Goal: Transaction & Acquisition: Purchase product/service

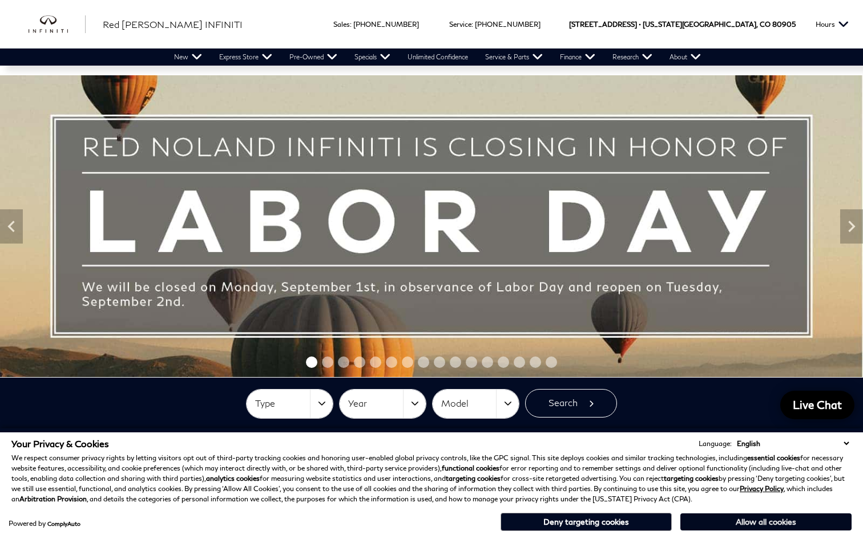
click at [728, 523] on button "Allow all cookies" at bounding box center [765, 522] width 171 height 17
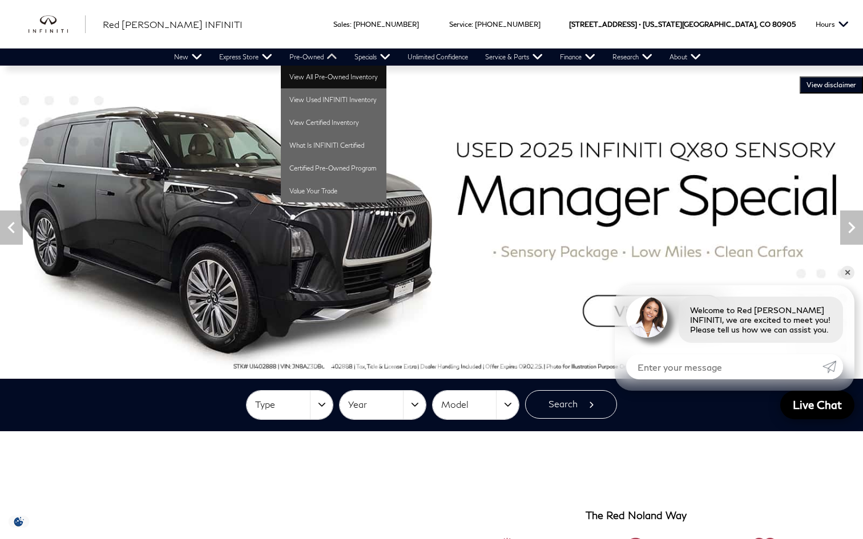
click at [310, 75] on link "View All Pre-Owned Inventory" at bounding box center [334, 77] width 106 height 23
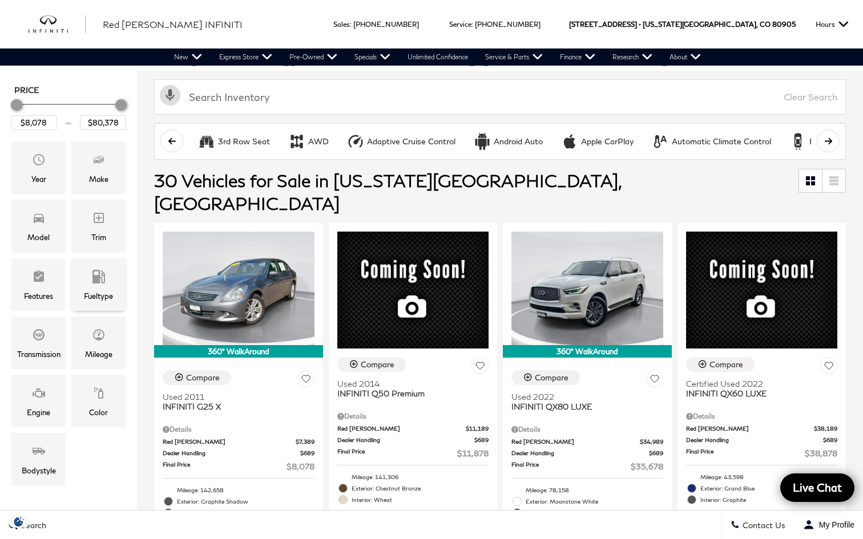
click at [109, 283] on div "Fueltype" at bounding box center [98, 285] width 54 height 53
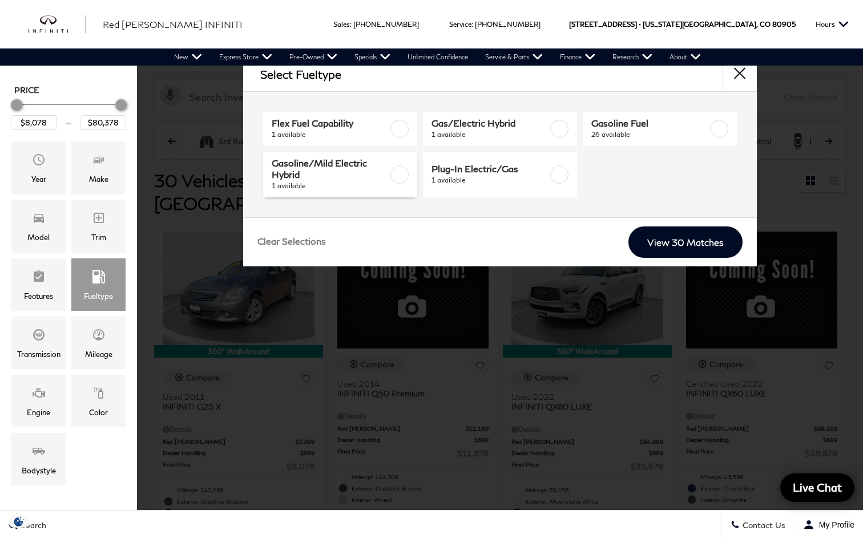
click at [402, 178] on label at bounding box center [399, 174] width 18 height 18
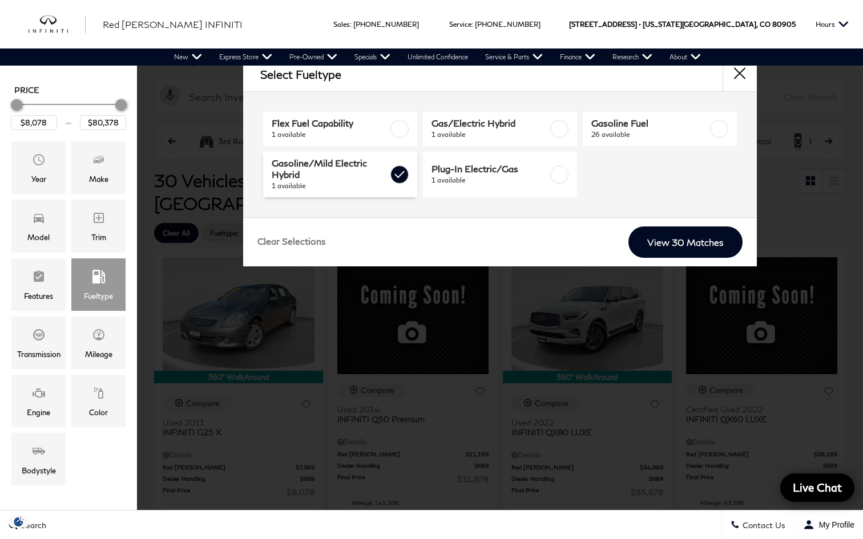
type input "$28,578"
checkbox input "true"
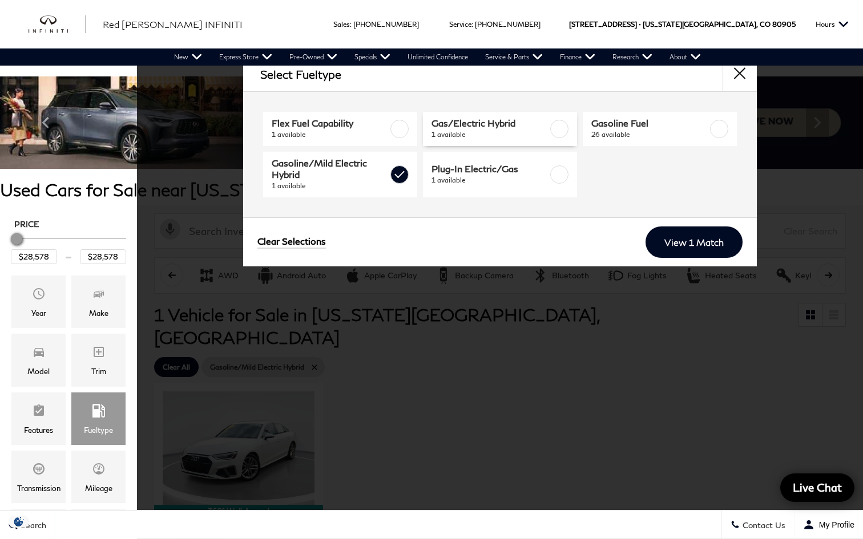
click at [562, 130] on label at bounding box center [559, 129] width 18 height 18
type input "$18,478"
checkbox input "true"
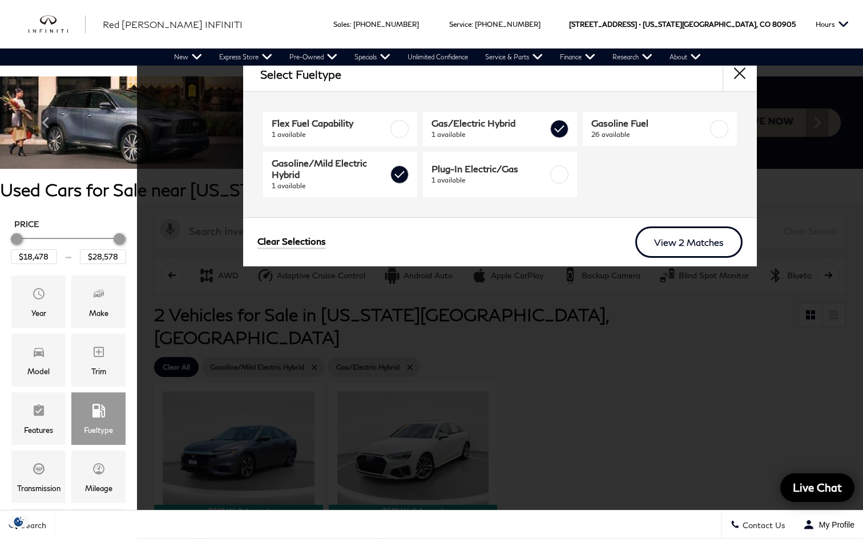
click at [680, 247] on link "View 2 Matches" at bounding box center [688, 242] width 107 height 31
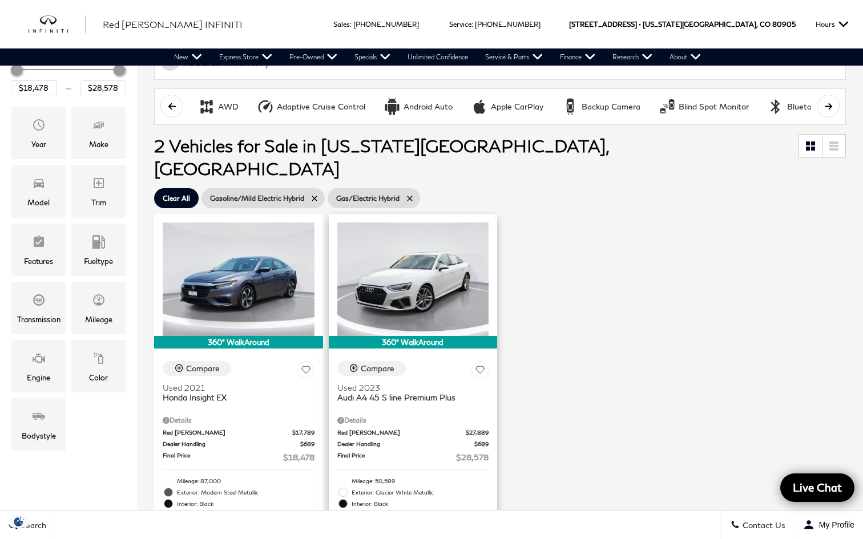
scroll to position [169, 0]
click at [397, 393] on span "Audi A4 45 S line Premium Plus" at bounding box center [408, 398] width 143 height 10
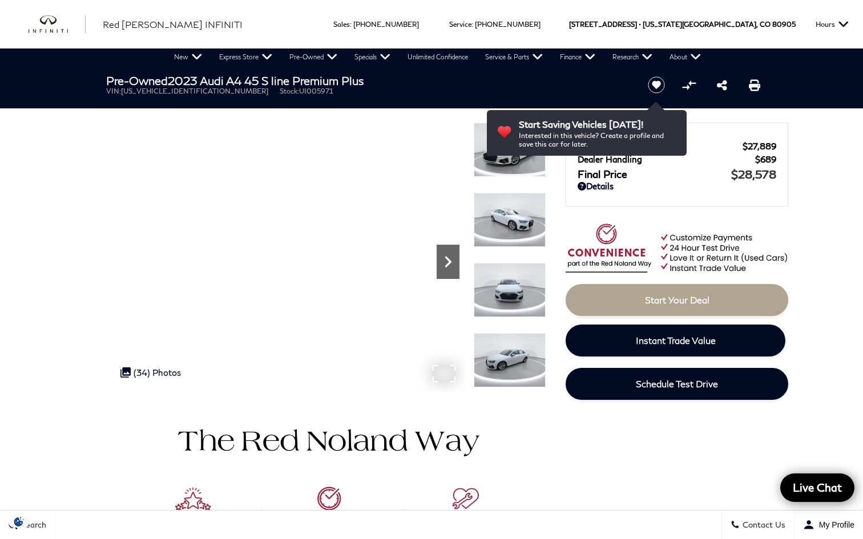
click at [450, 255] on icon "Next" at bounding box center [448, 262] width 23 height 23
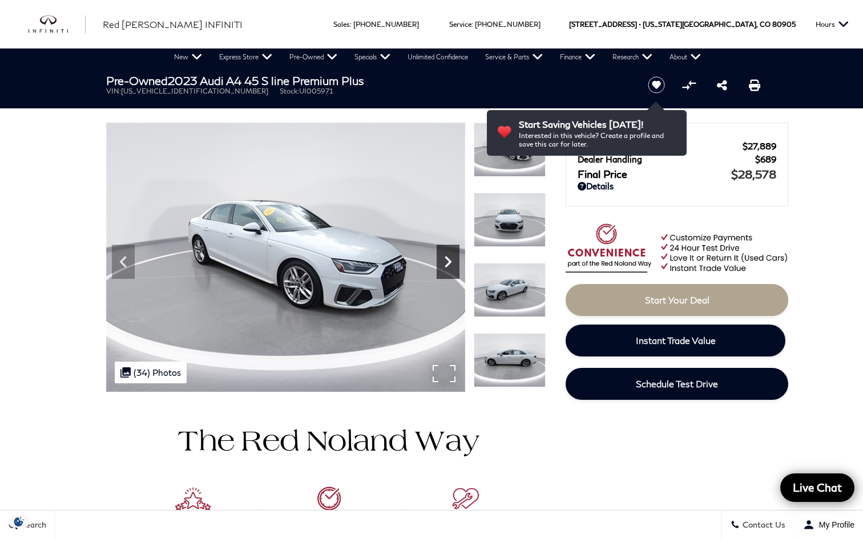
click at [450, 255] on icon "Next" at bounding box center [448, 262] width 23 height 23
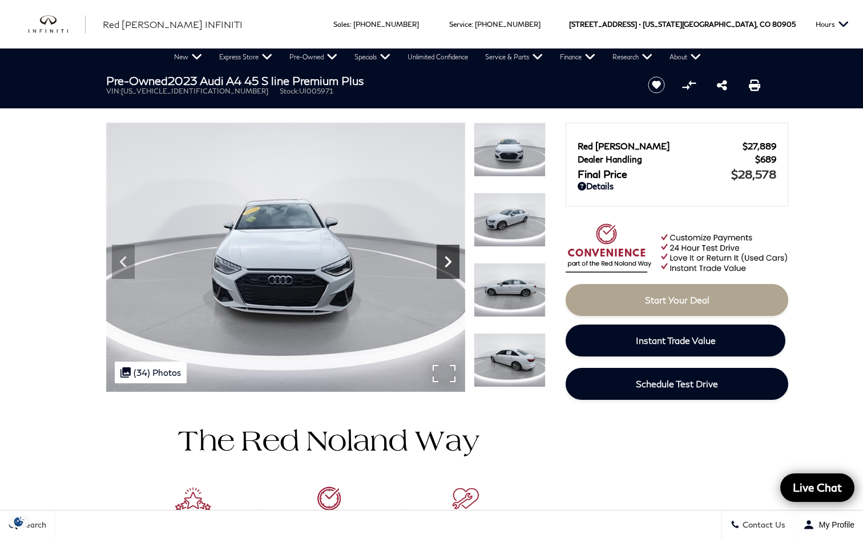
click at [450, 255] on icon "Next" at bounding box center [448, 262] width 23 height 23
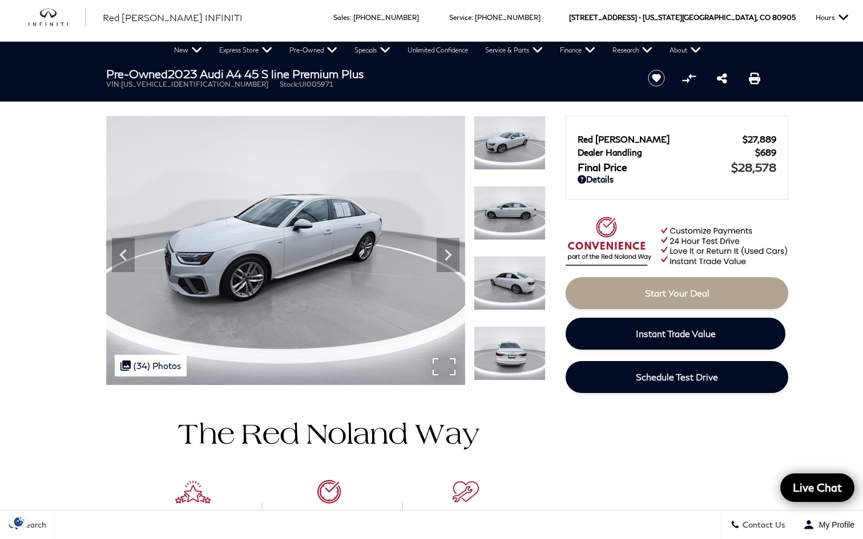
scroll to position [6, 0]
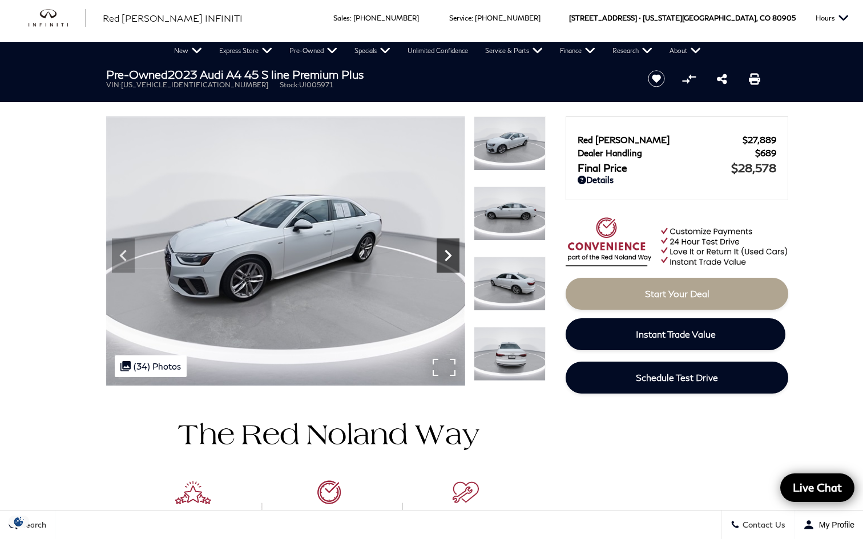
click at [449, 254] on icon "Next" at bounding box center [448, 255] width 7 height 11
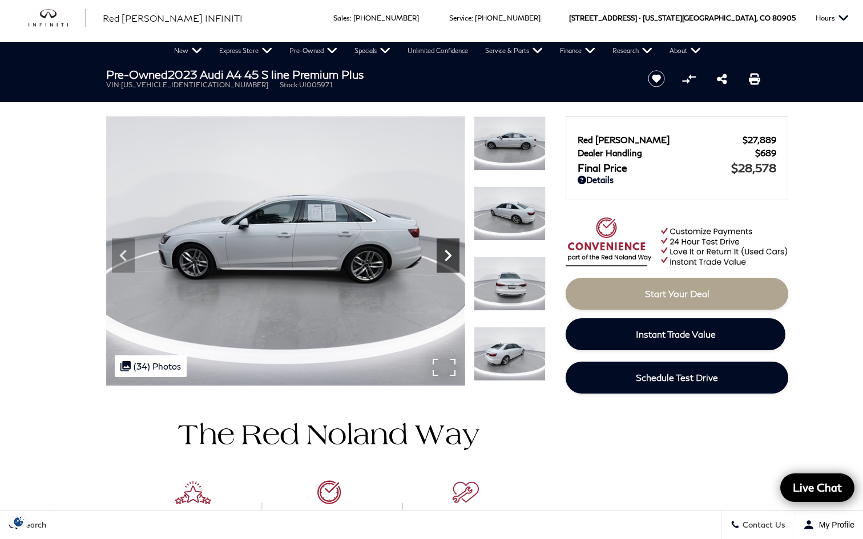
click at [449, 254] on icon "Next" at bounding box center [448, 255] width 7 height 11
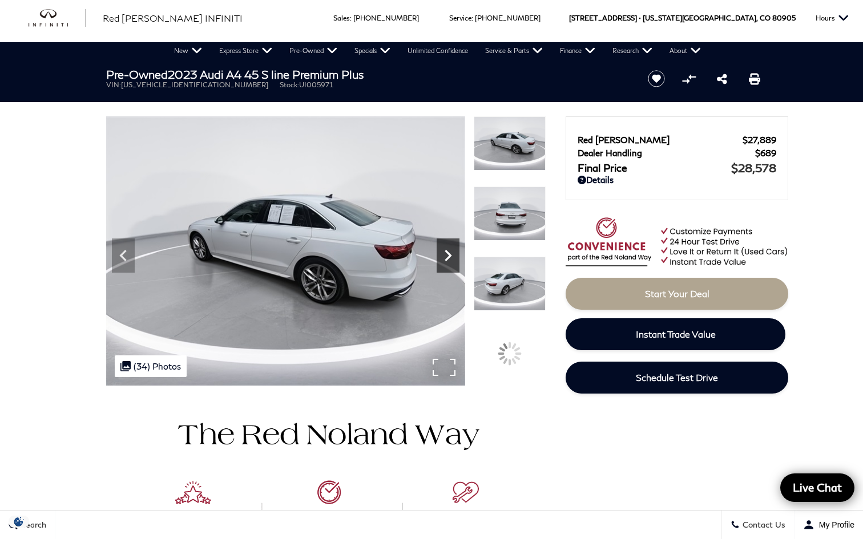
click at [449, 254] on icon "Next" at bounding box center [448, 255] width 7 height 11
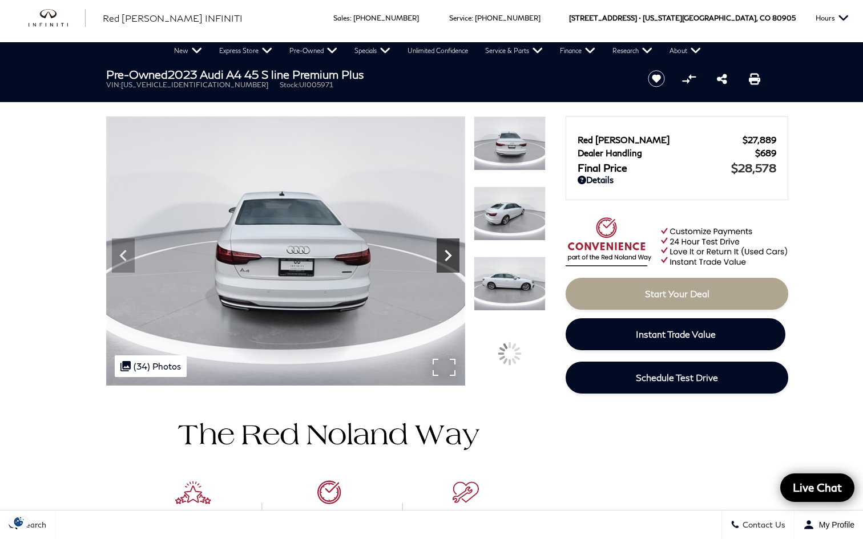
click at [449, 254] on icon "Next" at bounding box center [448, 255] width 7 height 11
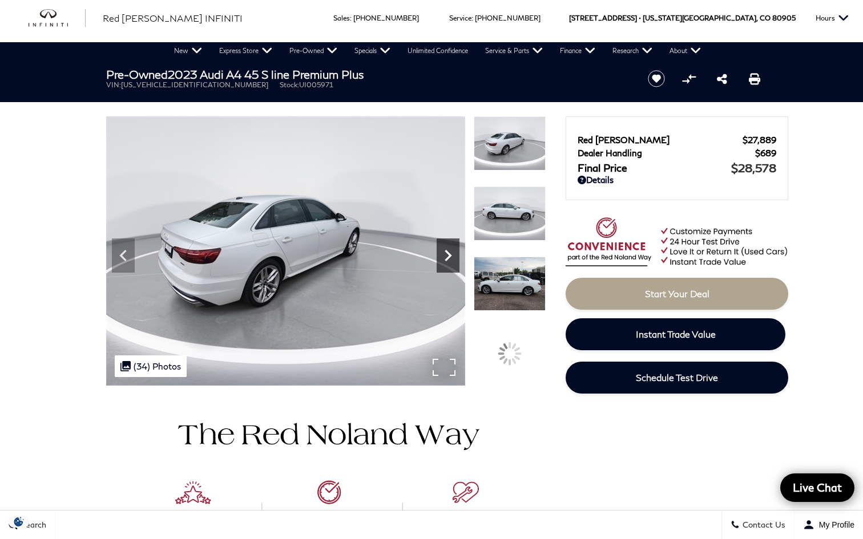
click at [449, 254] on icon "Next" at bounding box center [448, 255] width 7 height 11
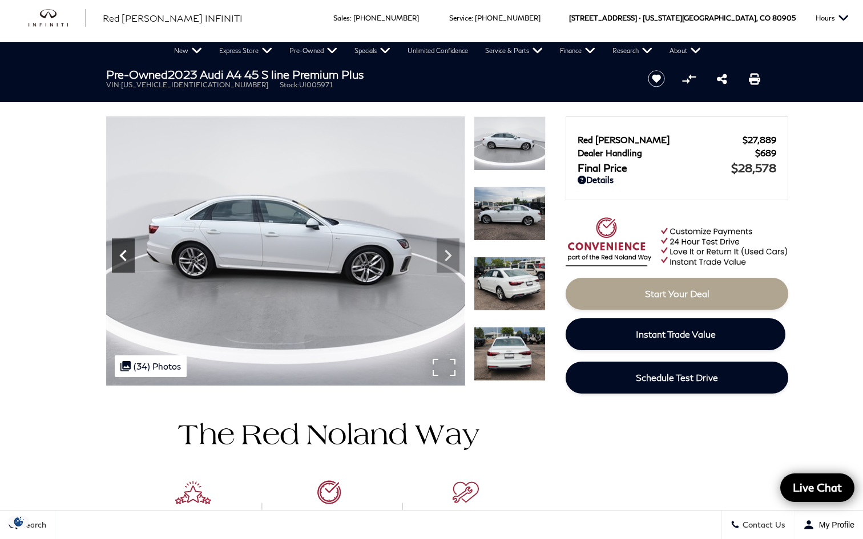
click at [123, 252] on icon "Previous" at bounding box center [123, 255] width 23 height 23
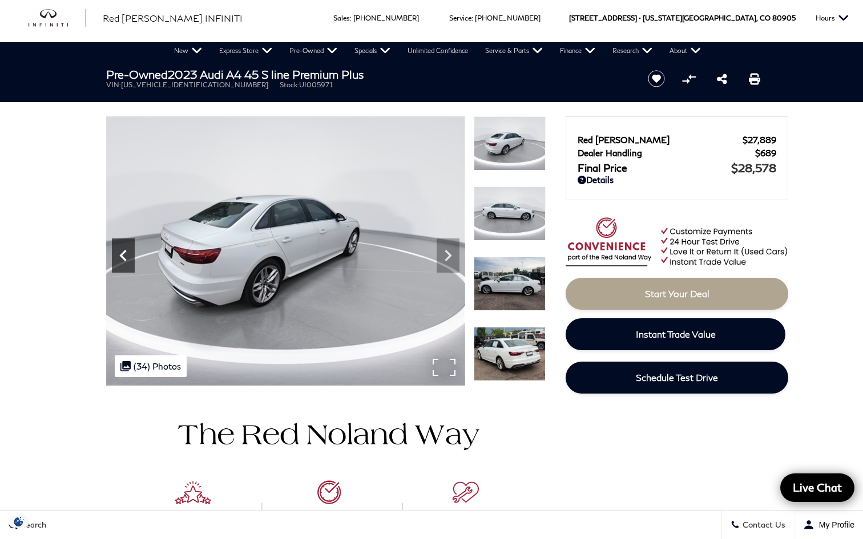
click at [123, 252] on icon "Previous" at bounding box center [123, 255] width 23 height 23
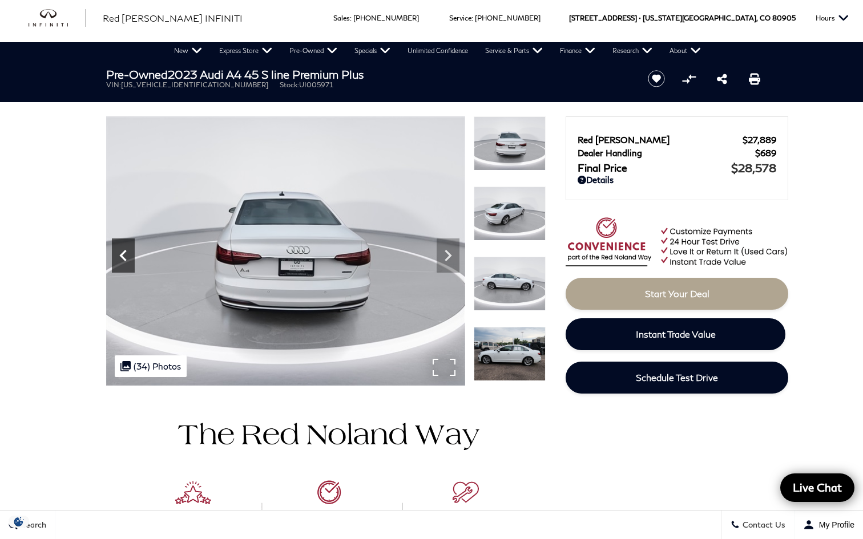
click at [123, 252] on icon "Previous" at bounding box center [123, 255] width 23 height 23
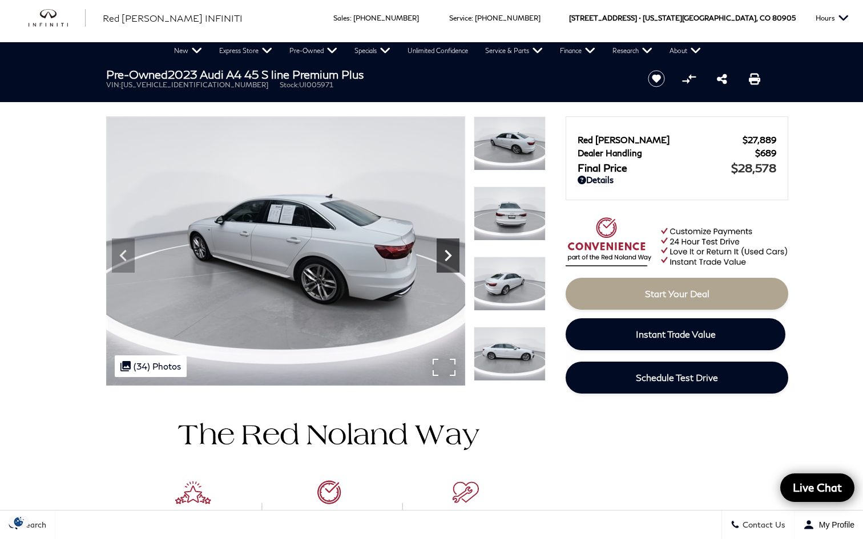
click at [453, 260] on icon "Next" at bounding box center [448, 255] width 23 height 23
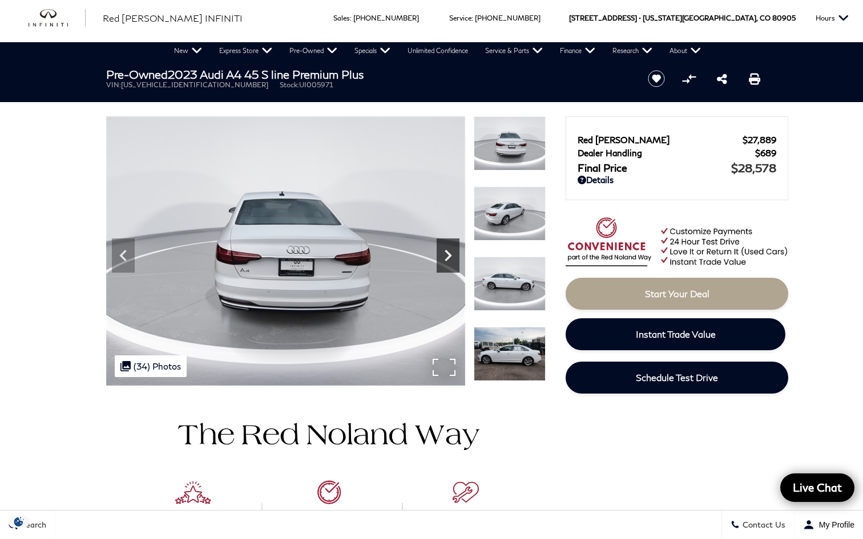
click at [453, 260] on icon "Next" at bounding box center [448, 255] width 23 height 23
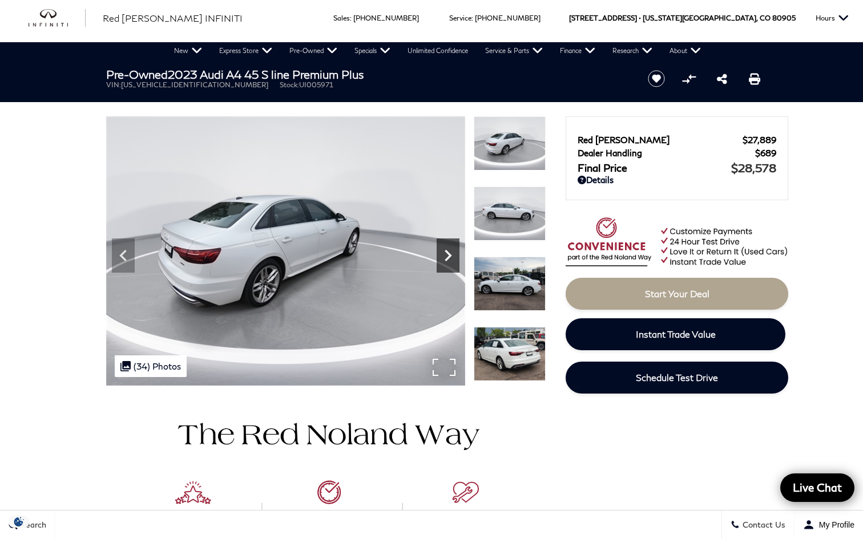
click at [453, 260] on icon "Next" at bounding box center [448, 255] width 23 height 23
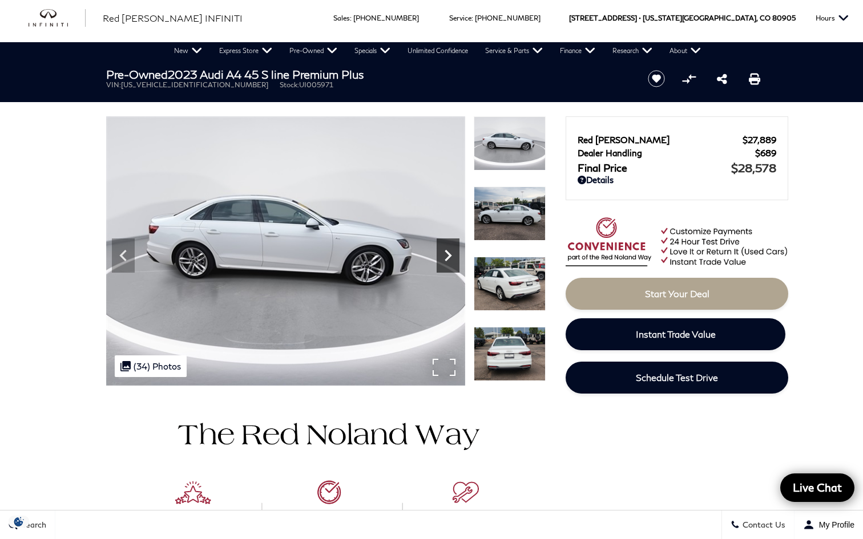
click at [453, 260] on icon "Next" at bounding box center [448, 255] width 23 height 23
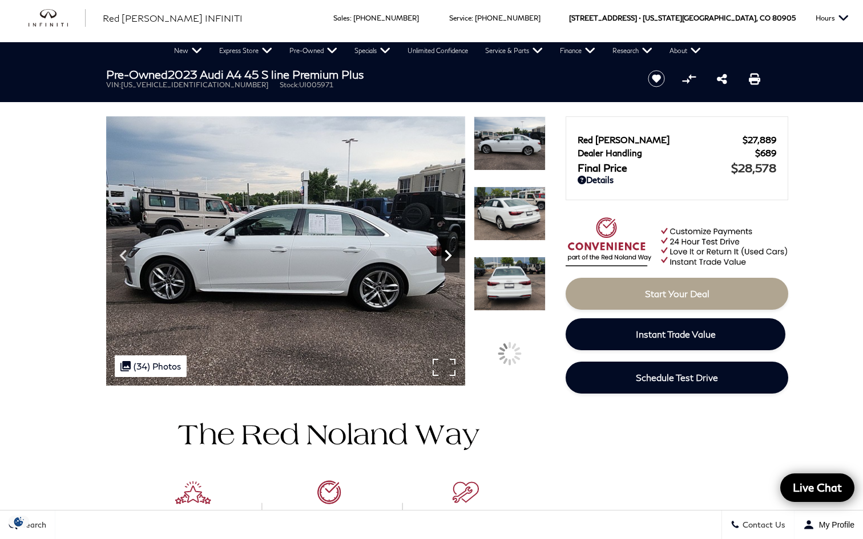
click at [453, 260] on icon "Next" at bounding box center [448, 255] width 23 height 23
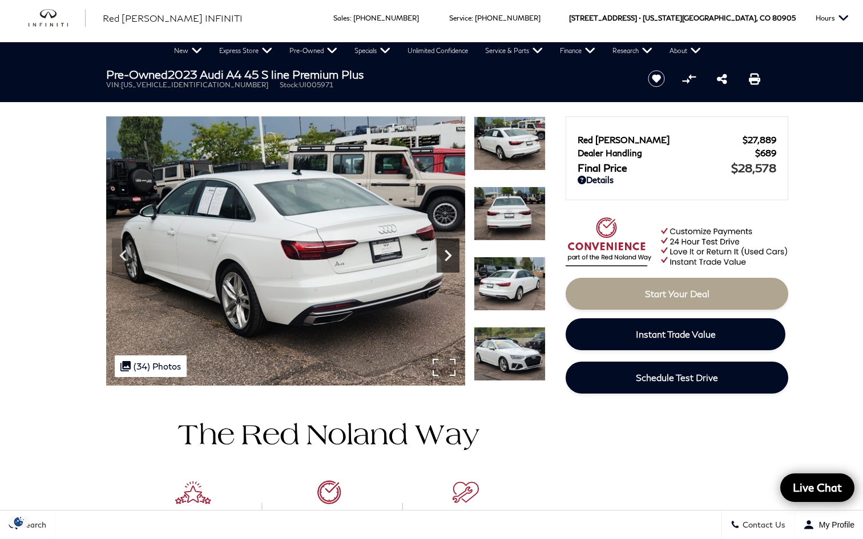
click at [453, 260] on icon "Next" at bounding box center [448, 255] width 23 height 23
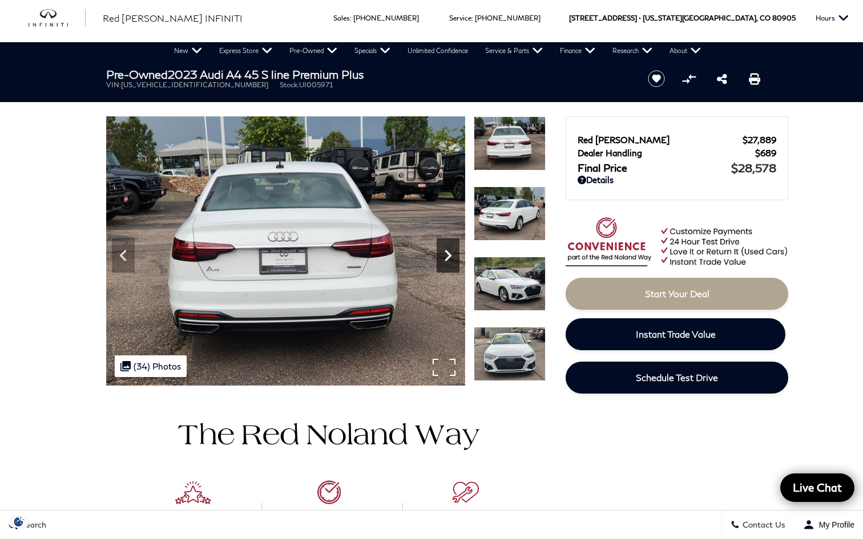
click at [453, 260] on icon "Next" at bounding box center [448, 255] width 23 height 23
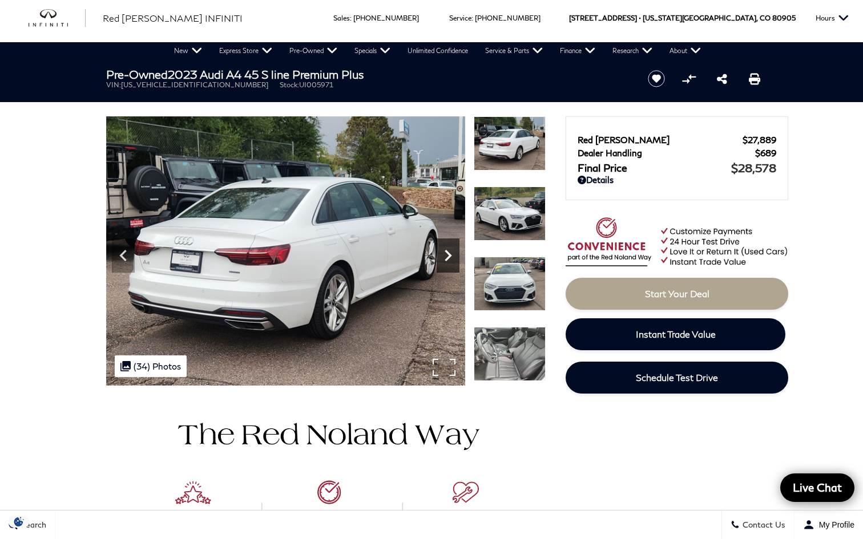
click at [453, 260] on icon "Next" at bounding box center [448, 255] width 23 height 23
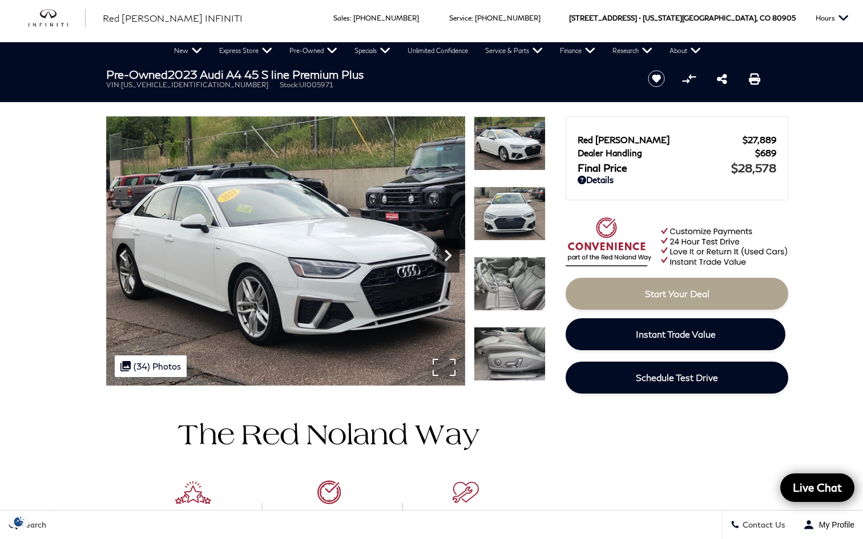
click at [453, 260] on icon "Next" at bounding box center [448, 255] width 23 height 23
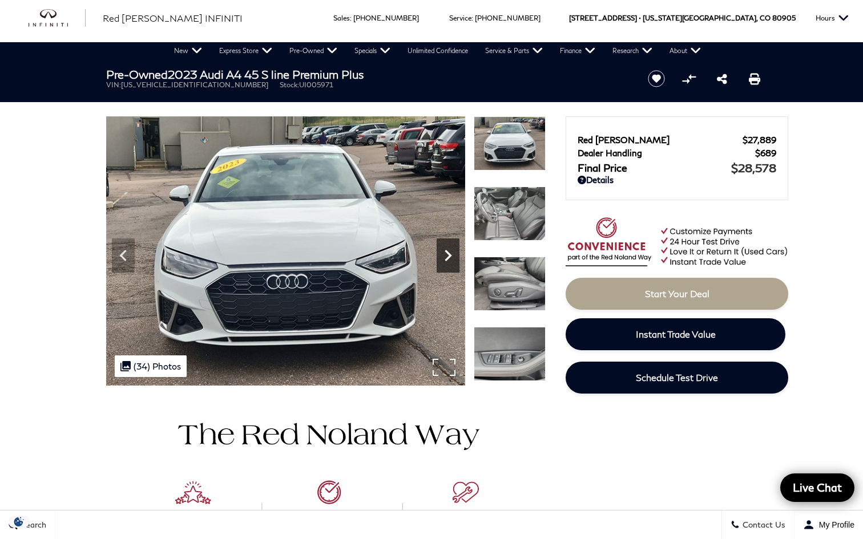
click at [453, 260] on icon "Next" at bounding box center [448, 255] width 23 height 23
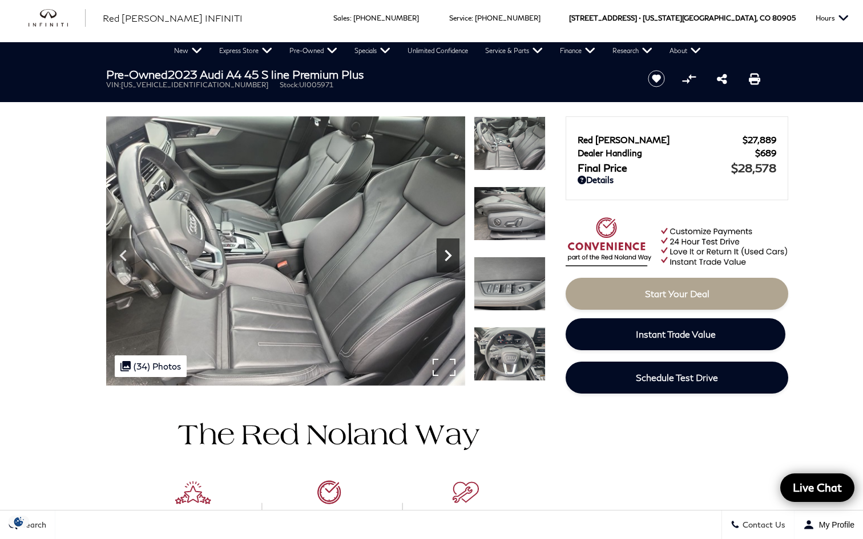
click at [453, 260] on icon "Next" at bounding box center [448, 255] width 23 height 23
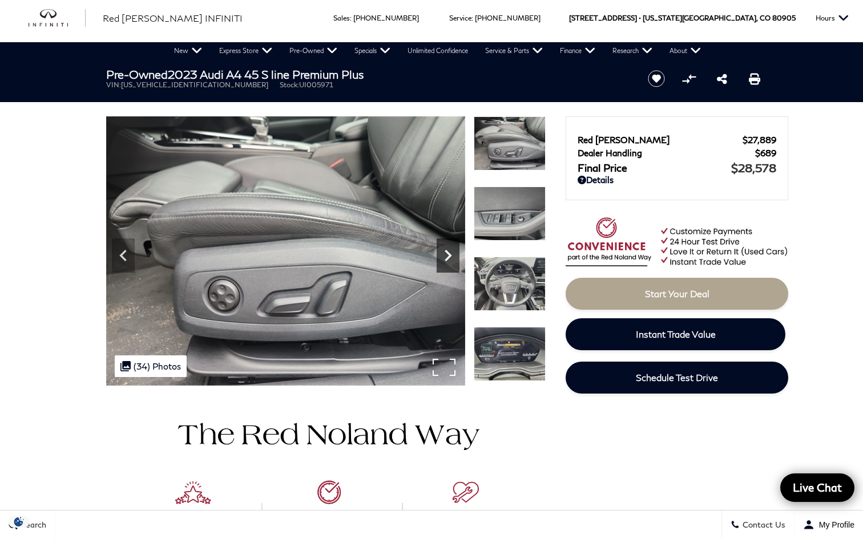
click at [453, 260] on icon "Next" at bounding box center [448, 255] width 23 height 23
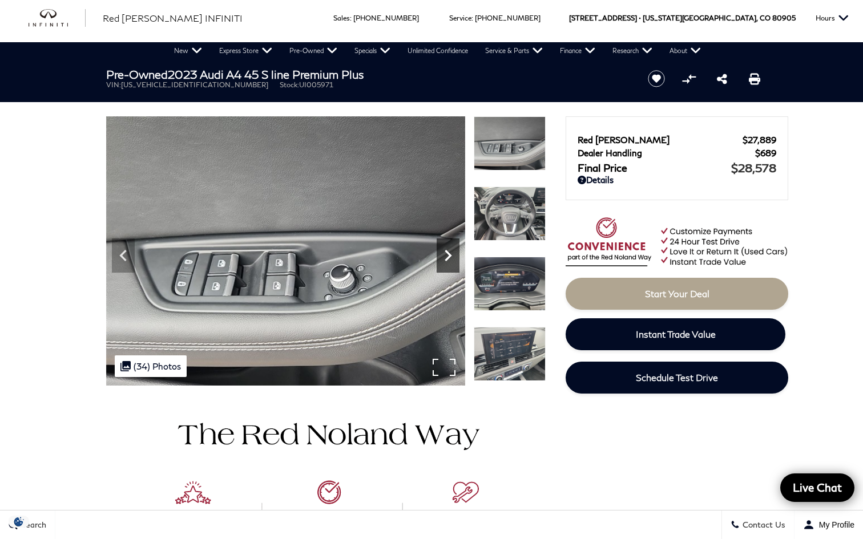
click at [453, 260] on icon "Next" at bounding box center [448, 255] width 23 height 23
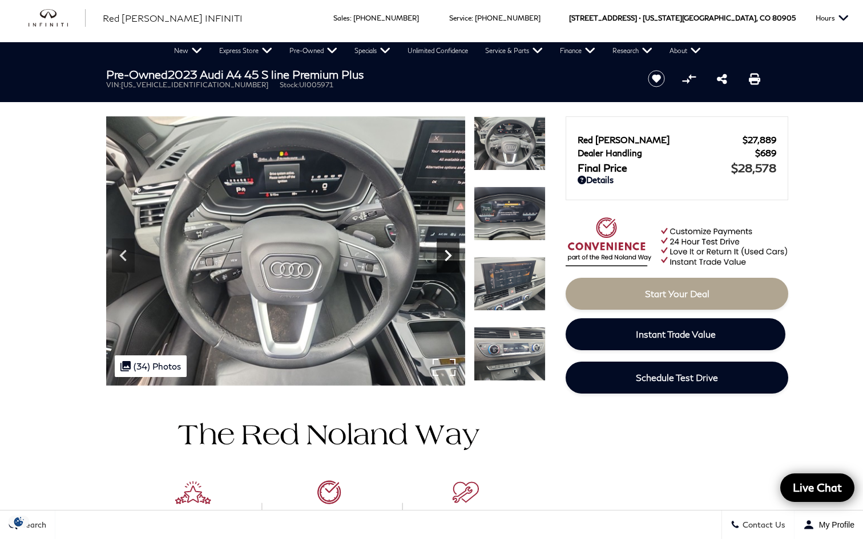
click at [453, 260] on icon "Next" at bounding box center [448, 255] width 23 height 23
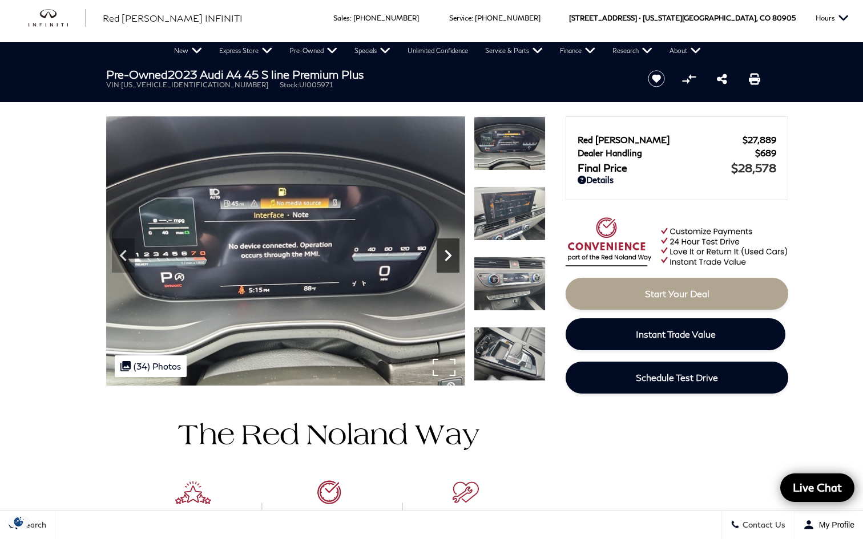
click at [453, 260] on icon "Next" at bounding box center [448, 255] width 23 height 23
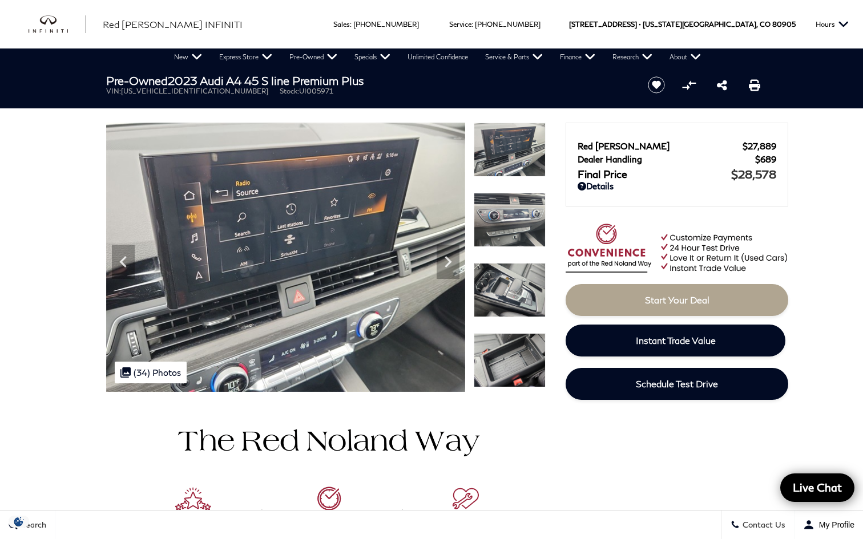
scroll to position [0, 0]
click at [448, 255] on icon "Next" at bounding box center [448, 262] width 23 height 23
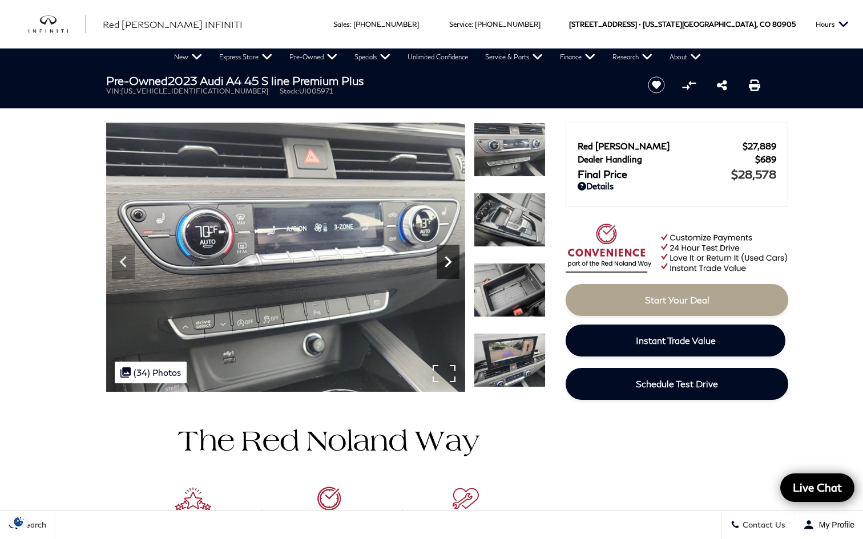
click at [448, 255] on icon "Next" at bounding box center [448, 262] width 23 height 23
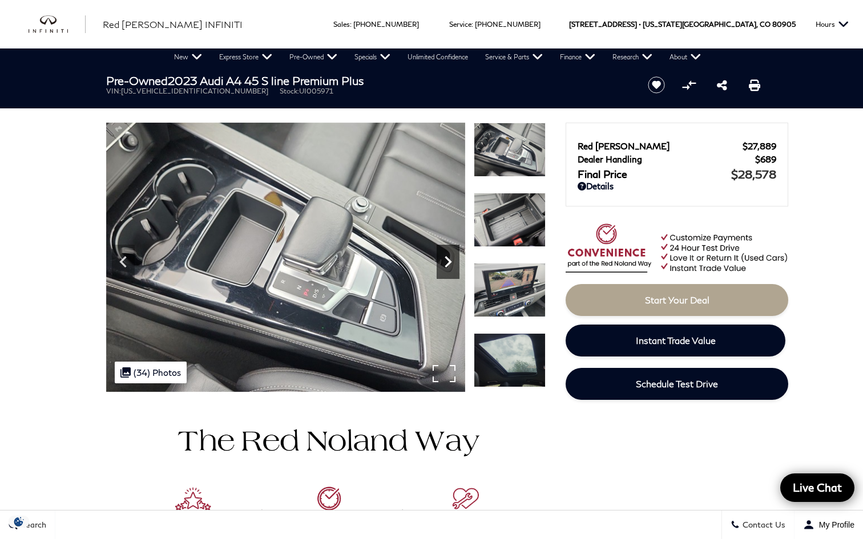
click at [448, 255] on icon "Next" at bounding box center [448, 262] width 23 height 23
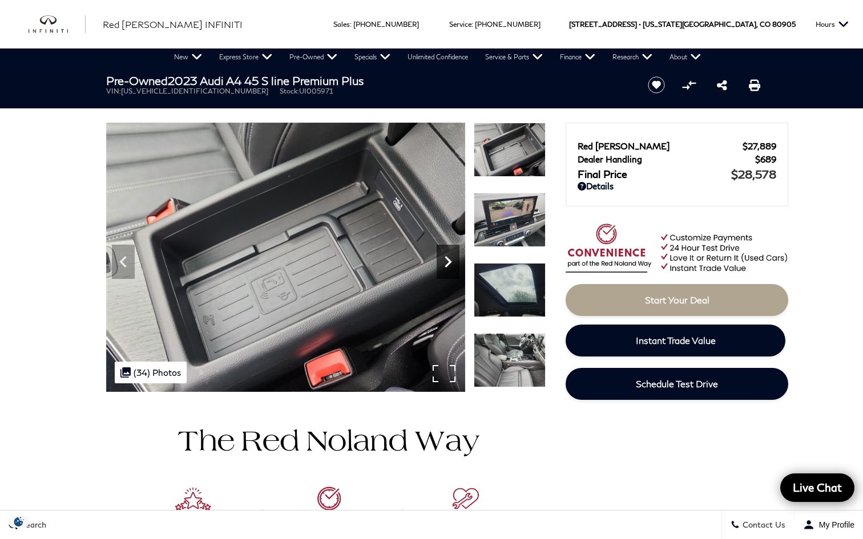
click at [448, 255] on icon "Next" at bounding box center [448, 262] width 23 height 23
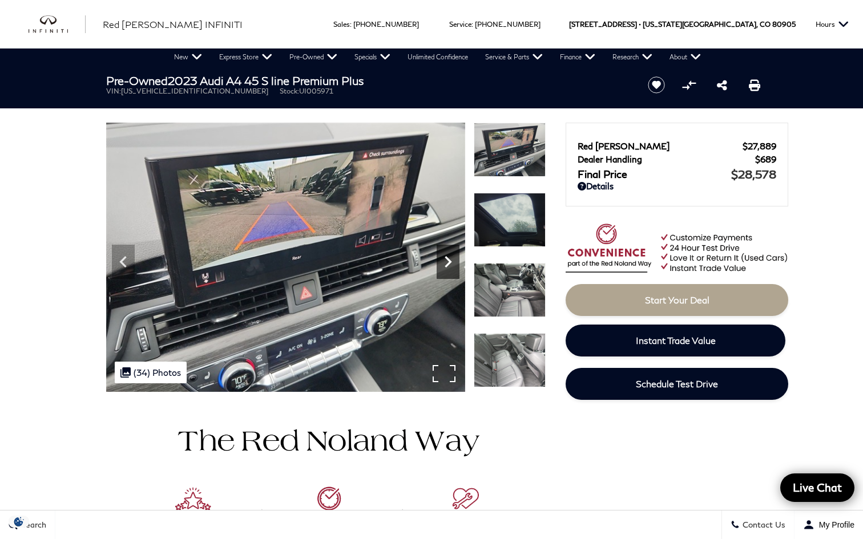
click at [448, 255] on icon "Next" at bounding box center [448, 262] width 23 height 23
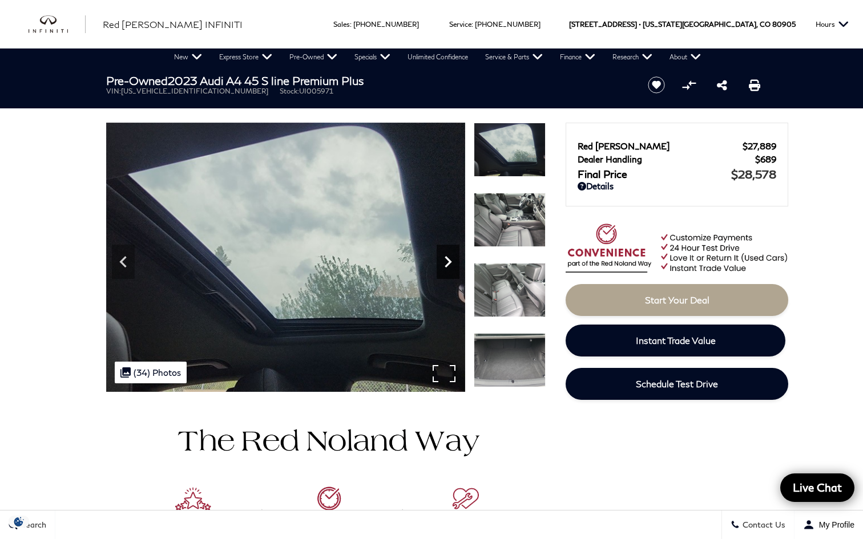
click at [448, 255] on icon "Next" at bounding box center [448, 262] width 23 height 23
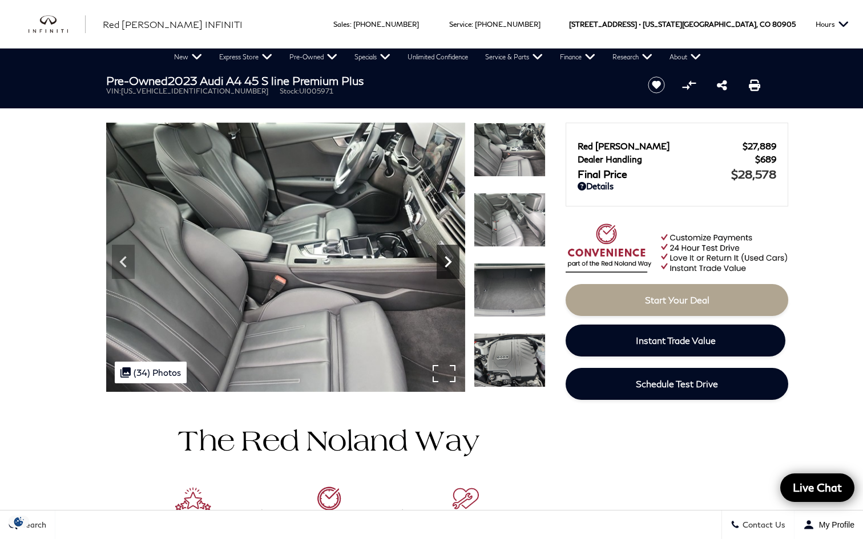
click at [448, 255] on icon "Next" at bounding box center [448, 262] width 23 height 23
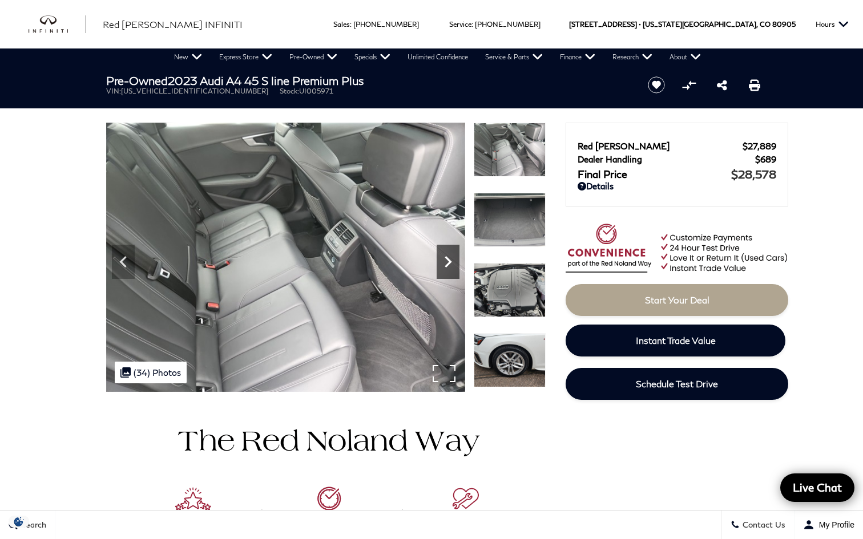
click at [448, 255] on icon "Next" at bounding box center [448, 262] width 23 height 23
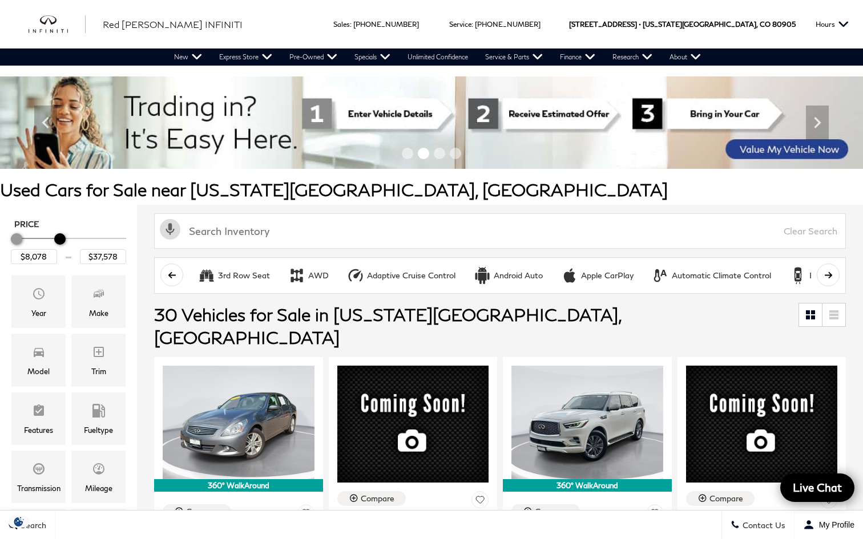
type input "$37,078"
drag, startPoint x: 116, startPoint y: 241, endPoint x: 54, endPoint y: 239, distance: 62.3
click at [54, 239] on div "Maximum Price" at bounding box center [58, 238] width 11 height 11
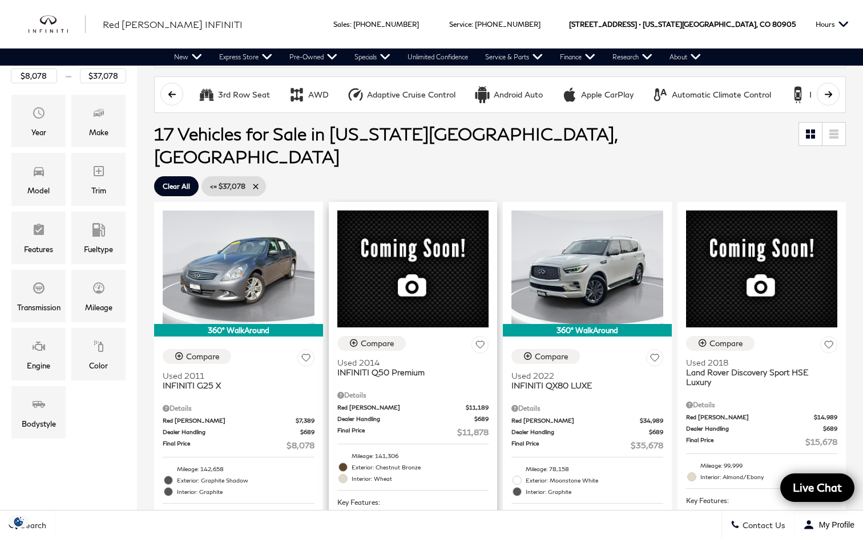
scroll to position [182, 0]
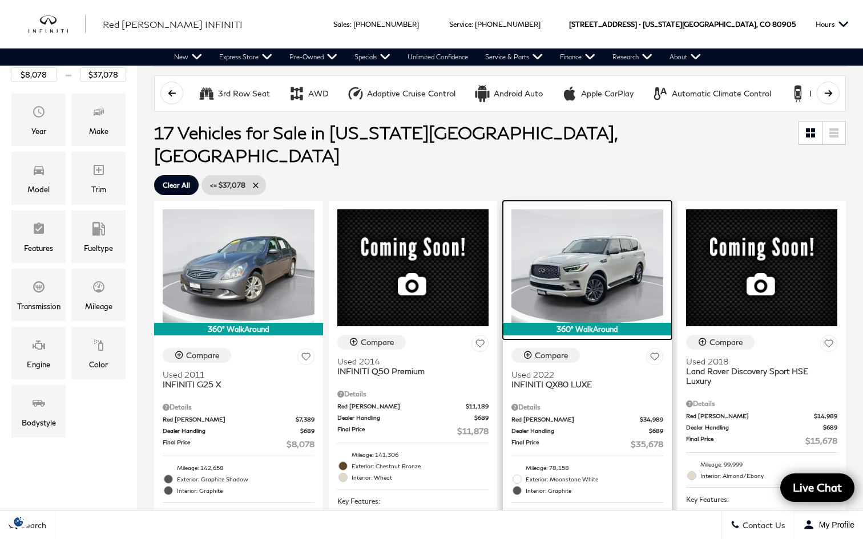
click at [612, 268] on img at bounding box center [587, 266] width 152 height 114
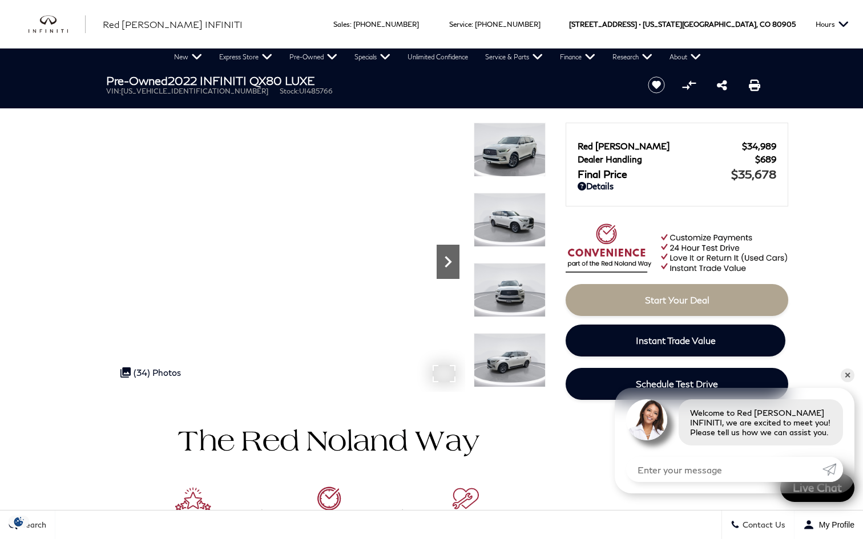
click at [443, 259] on icon "Next" at bounding box center [448, 262] width 23 height 23
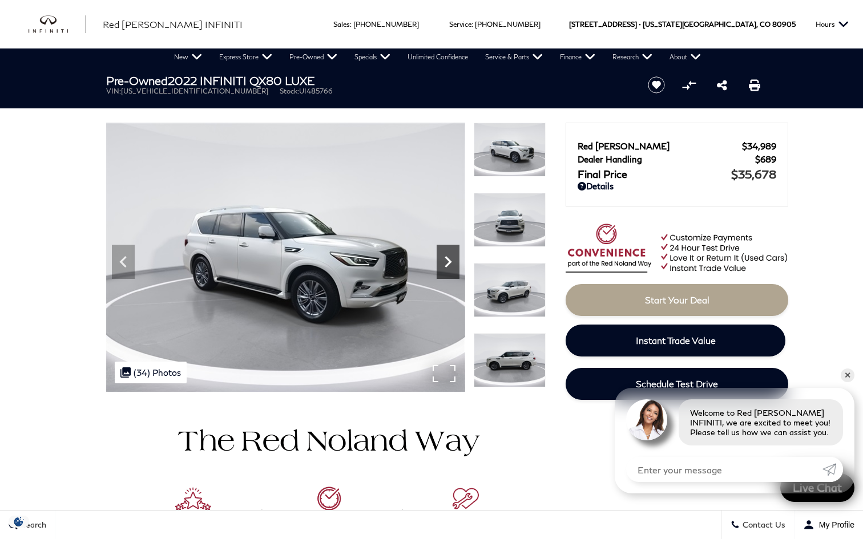
click at [444, 259] on icon "Next" at bounding box center [448, 262] width 23 height 23
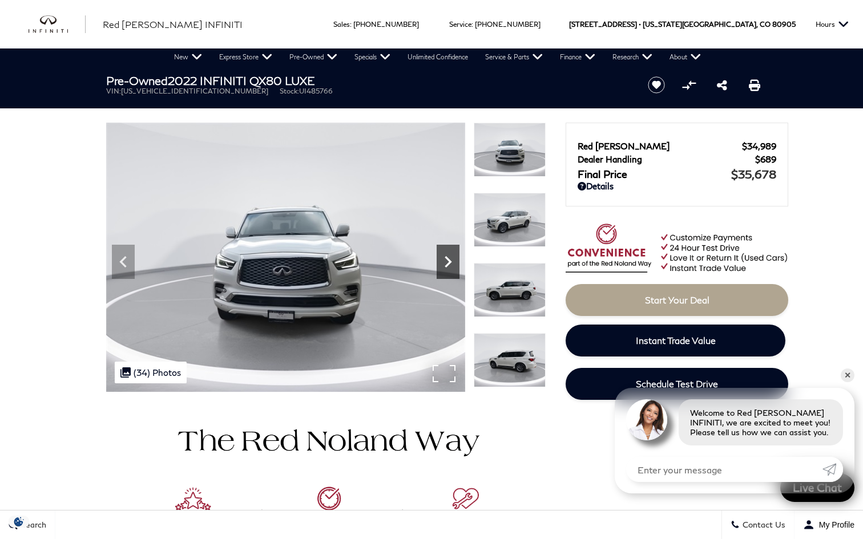
click at [444, 259] on icon "Next" at bounding box center [448, 262] width 23 height 23
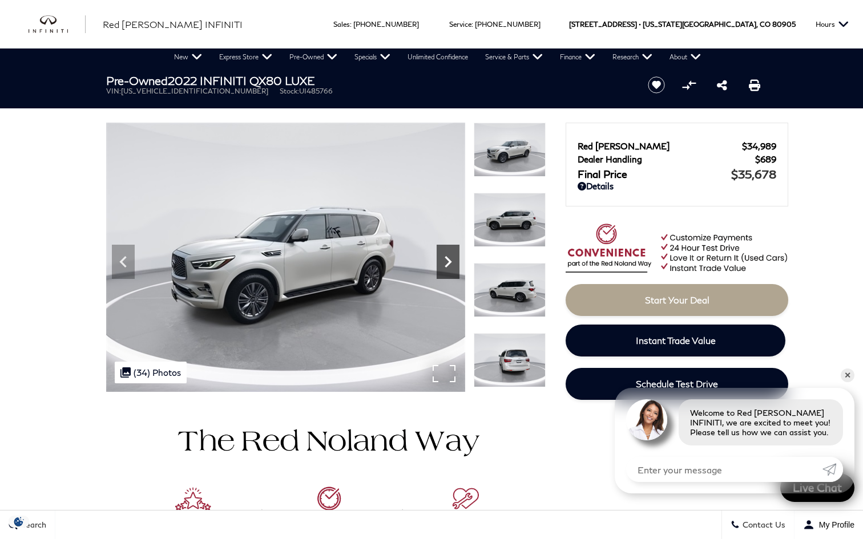
click at [444, 259] on icon "Next" at bounding box center [448, 262] width 23 height 23
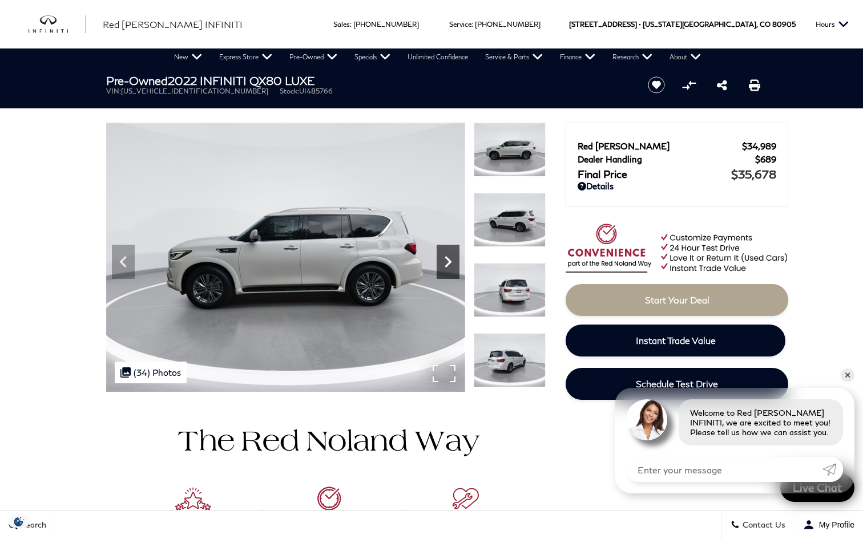
click at [455, 256] on icon "Next" at bounding box center [448, 262] width 23 height 23
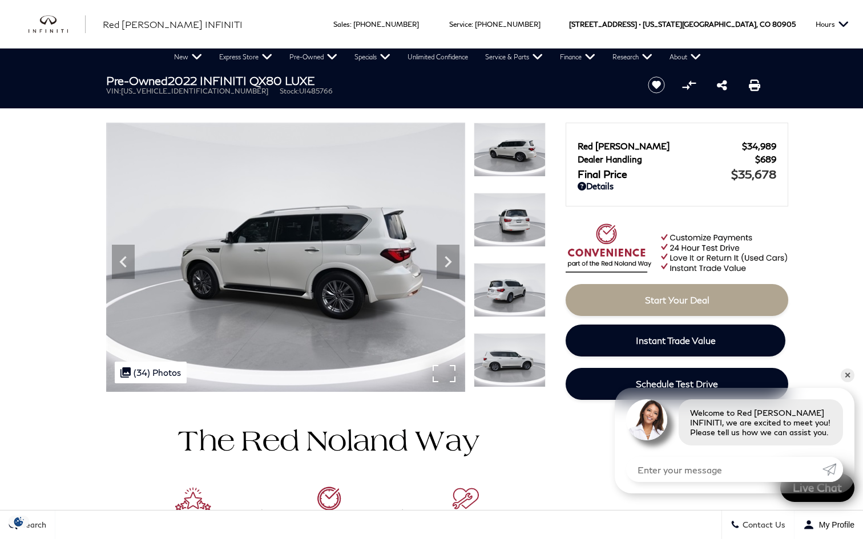
click at [167, 373] on div ".cls-1, .cls-3 { fill: #c50033; } .cls-1 { clip-rule: evenodd; } .cls-2 { clip-…" at bounding box center [151, 373] width 72 height 22
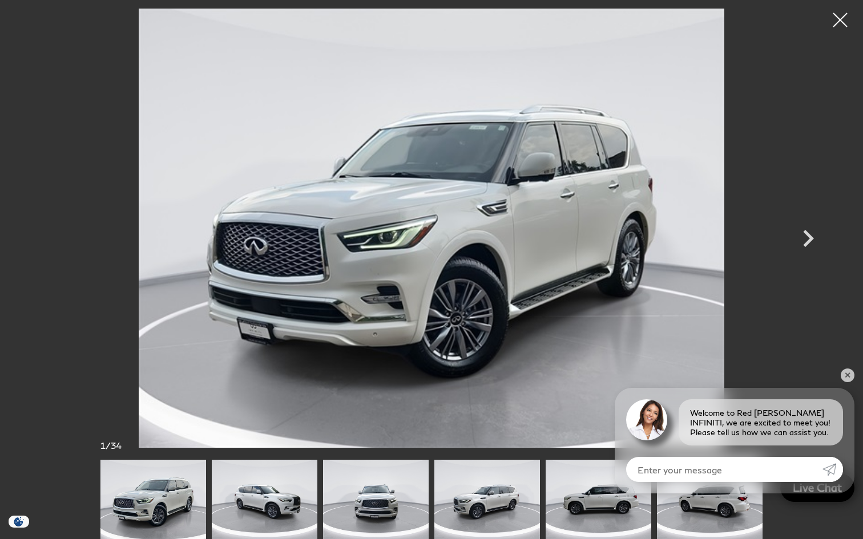
scroll to position [501, 0]
click at [851, 373] on link "✕" at bounding box center [848, 376] width 14 height 14
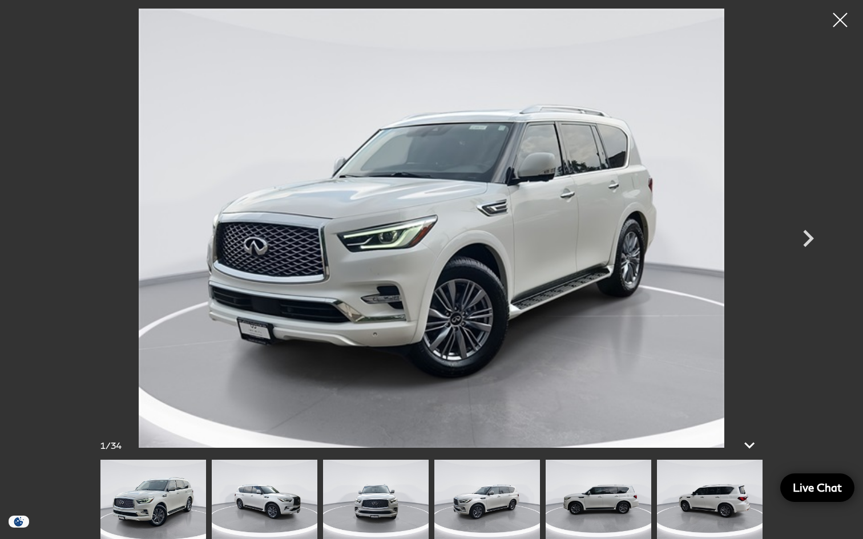
scroll to position [507, 0]
click at [750, 445] on icon at bounding box center [749, 445] width 27 height 27
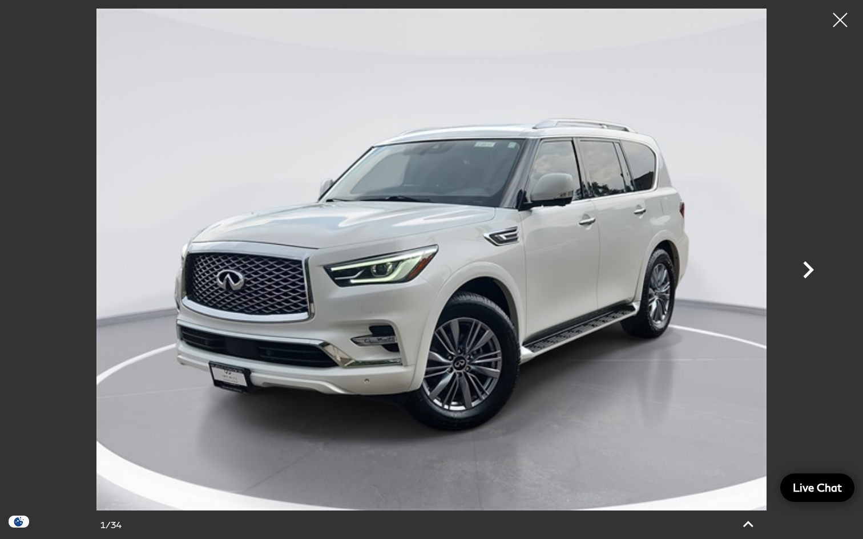
click at [807, 264] on icon "Next" at bounding box center [808, 269] width 11 height 17
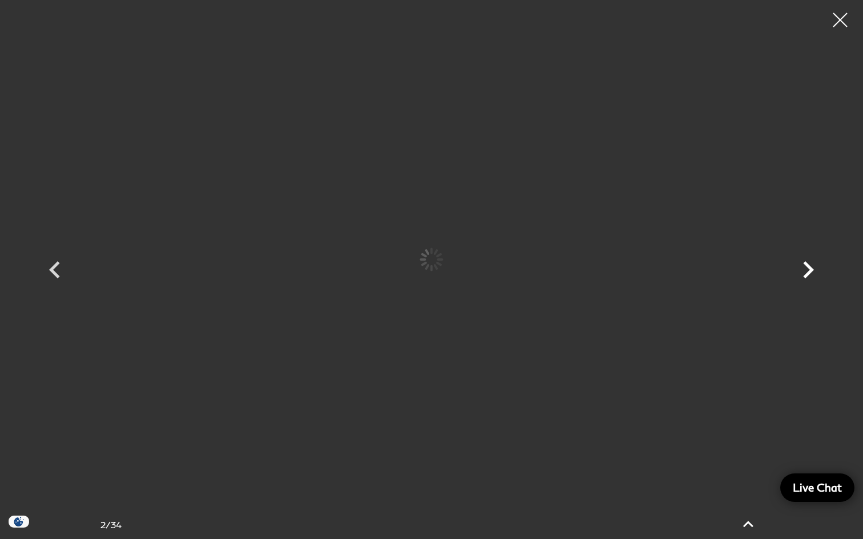
click at [807, 264] on icon "Next" at bounding box center [808, 269] width 11 height 17
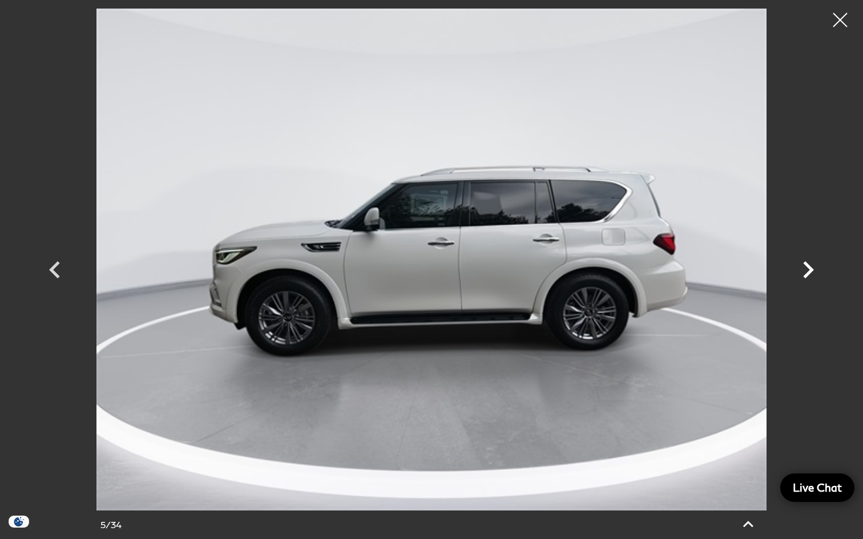
click at [807, 264] on icon "Next" at bounding box center [808, 269] width 11 height 17
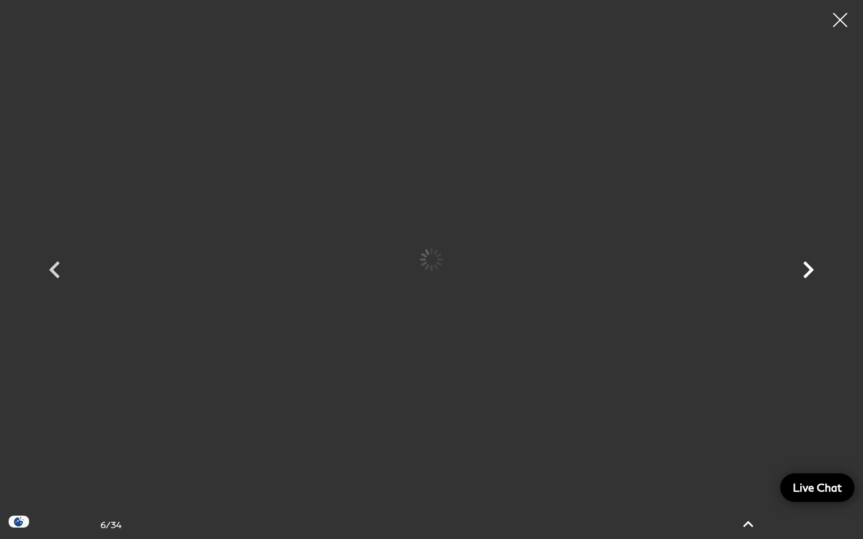
click at [807, 264] on icon "Next" at bounding box center [808, 269] width 11 height 17
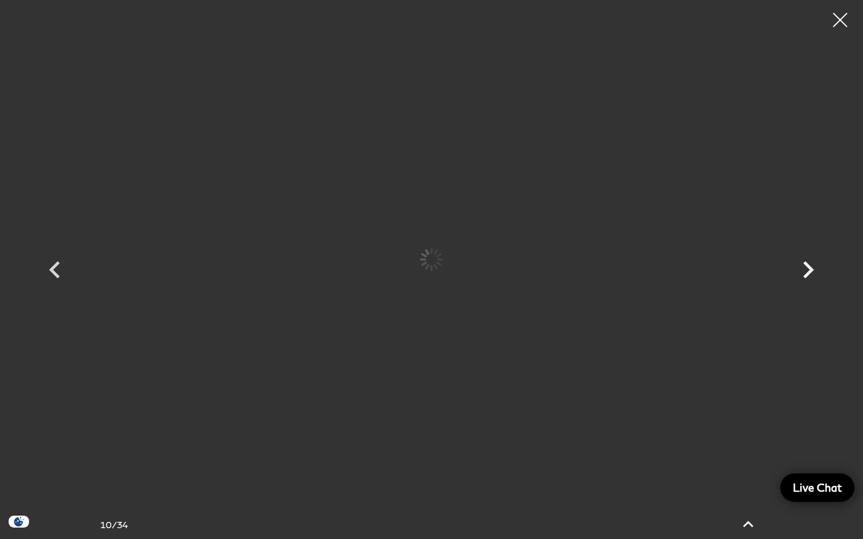
click at [807, 264] on icon "Next" at bounding box center [808, 269] width 11 height 17
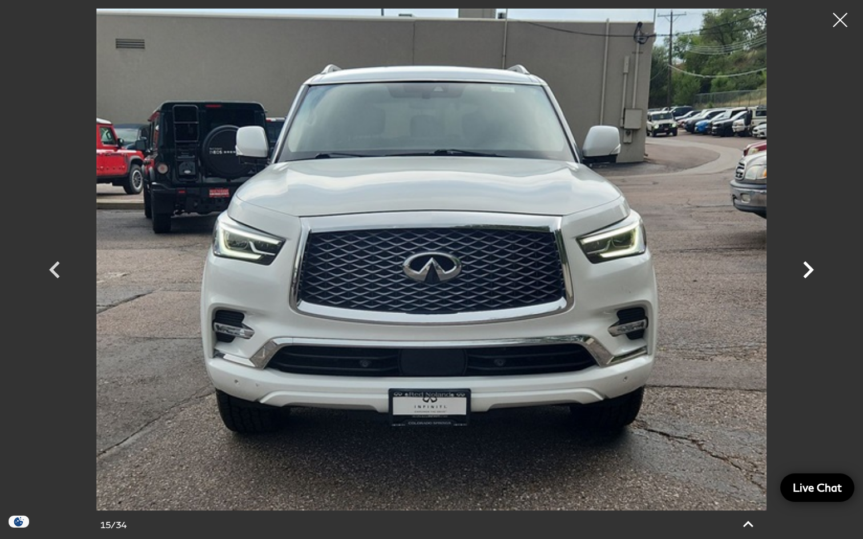
click at [807, 264] on icon "Next" at bounding box center [808, 269] width 11 height 17
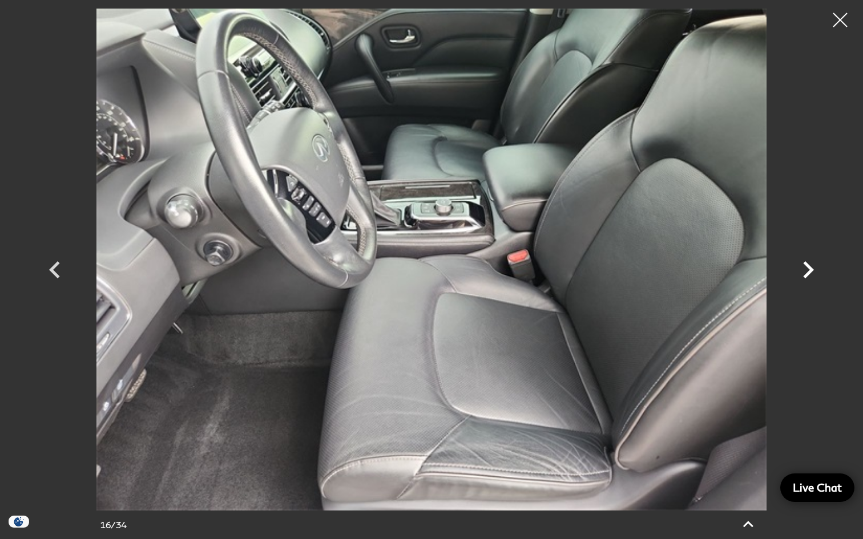
click at [807, 264] on icon "Next" at bounding box center [808, 269] width 11 height 17
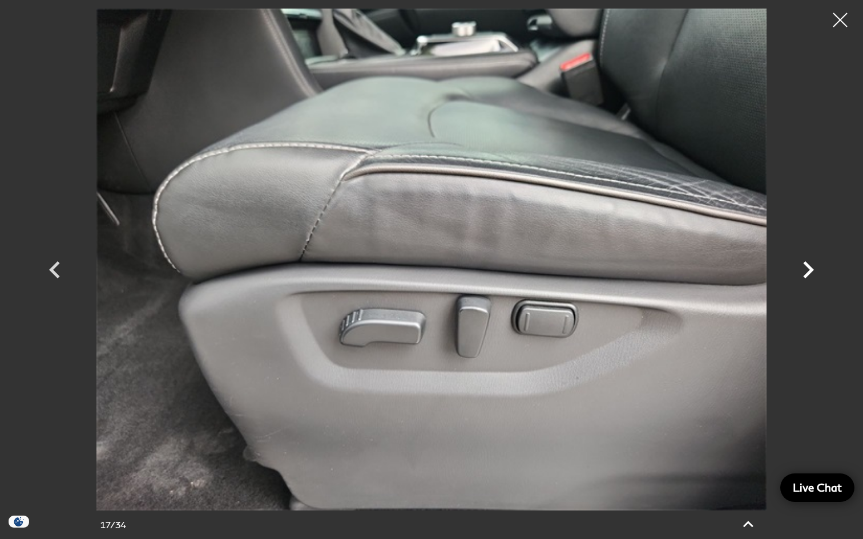
click at [807, 264] on icon "Next" at bounding box center [808, 269] width 11 height 17
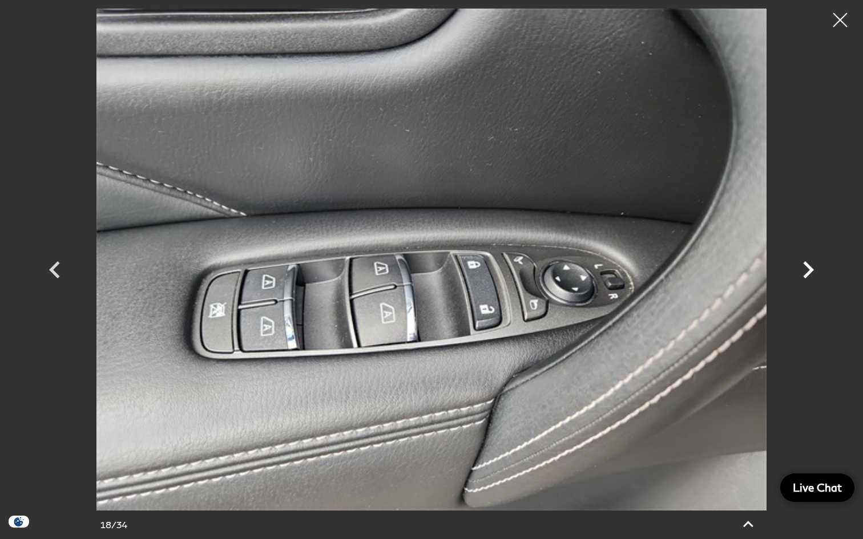
click at [807, 264] on icon "Next" at bounding box center [808, 269] width 11 height 17
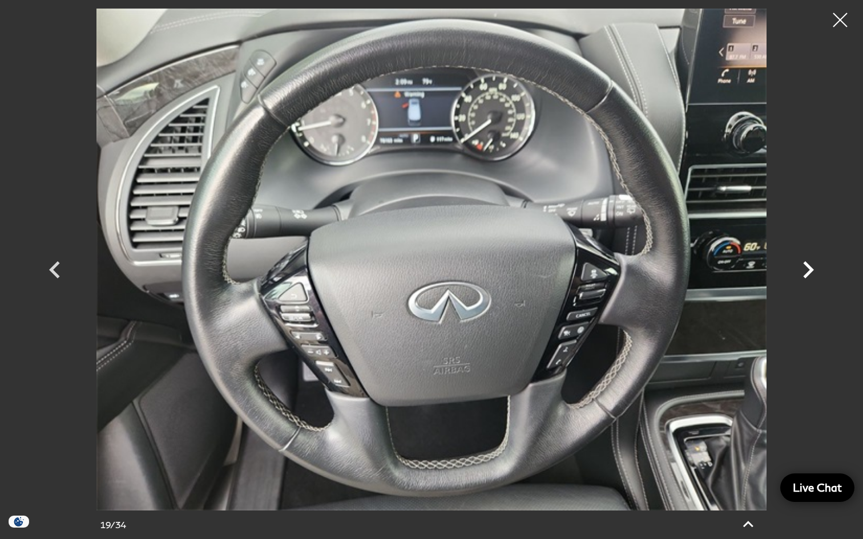
click at [807, 264] on icon "Next" at bounding box center [808, 269] width 11 height 17
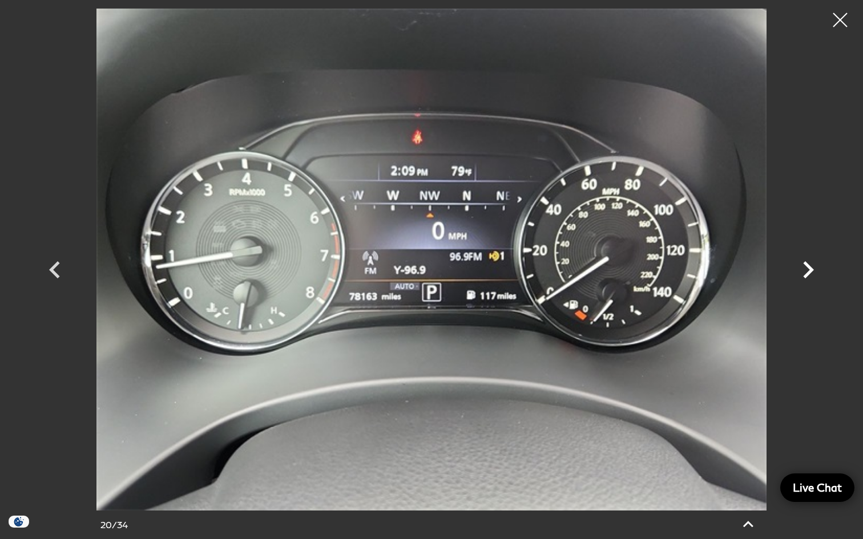
click at [807, 264] on icon "Next" at bounding box center [808, 269] width 11 height 17
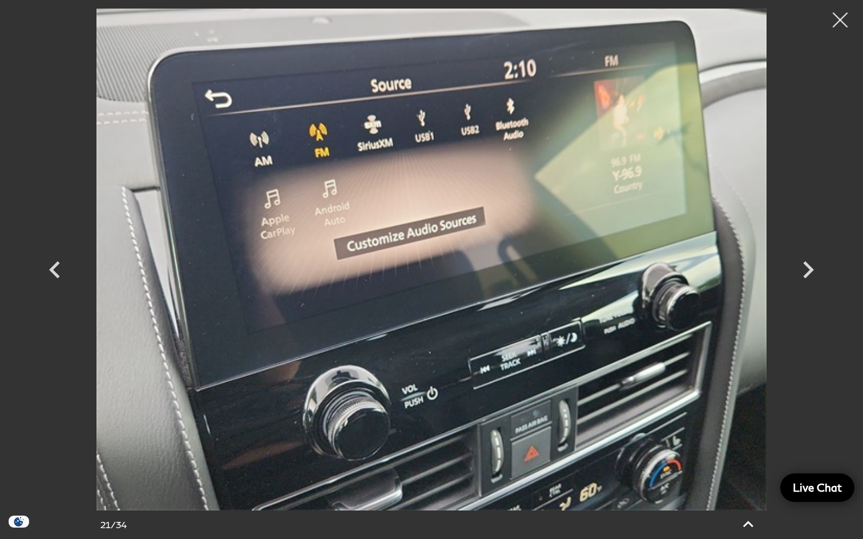
click at [843, 18] on div at bounding box center [840, 20] width 30 height 30
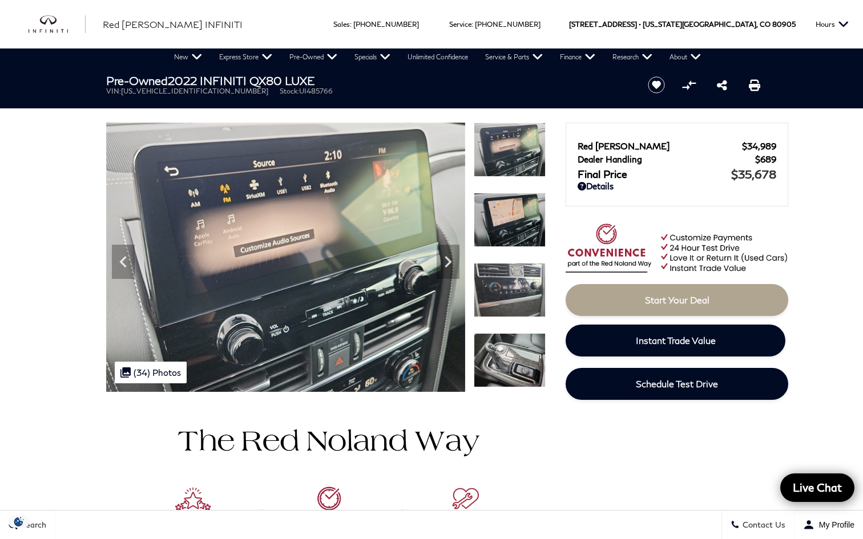
scroll to position [0, 0]
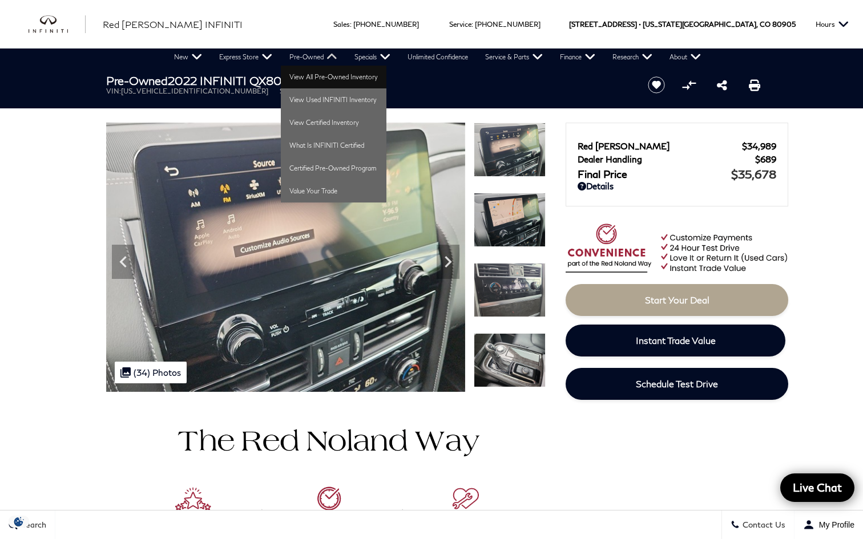
click at [309, 81] on link "View All Pre-Owned Inventory" at bounding box center [334, 77] width 106 height 23
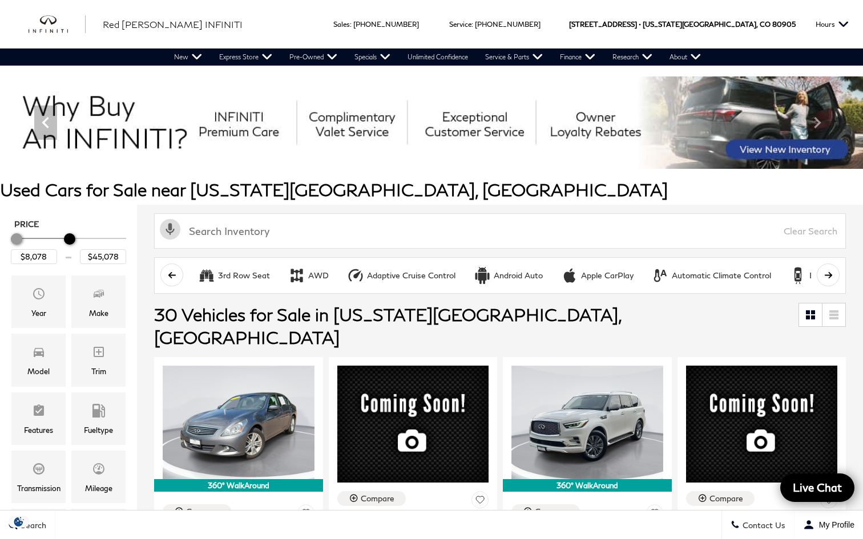
click at [70, 236] on div "Price" at bounding box center [68, 239] width 115 height 20
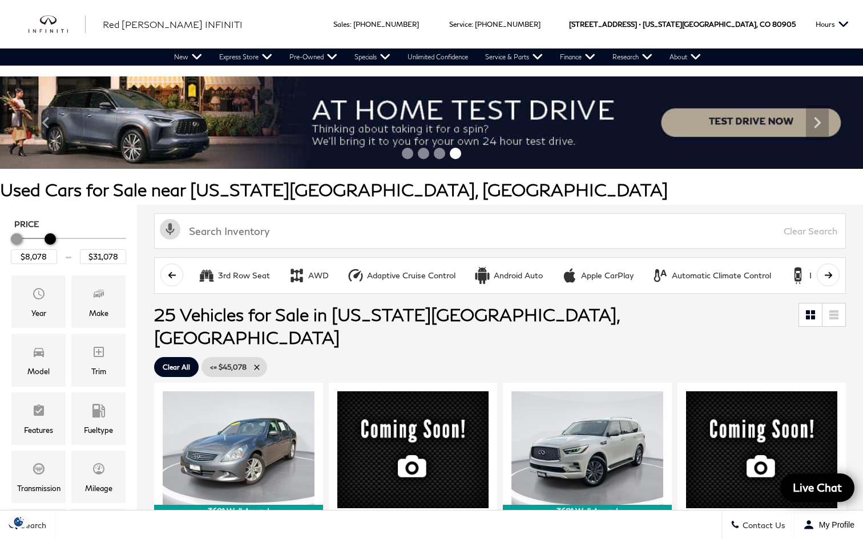
type input "$30,578"
drag, startPoint x: 67, startPoint y: 239, endPoint x: 46, endPoint y: 241, distance: 21.2
click at [46, 241] on div "Maximum Price" at bounding box center [48, 238] width 11 height 11
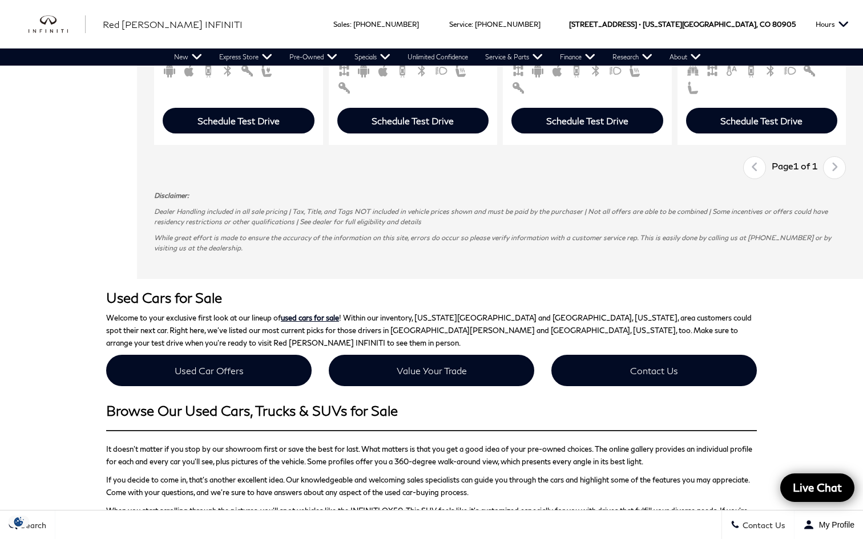
scroll to position [1476, 0]
